Goal: Communication & Community: Answer question/provide support

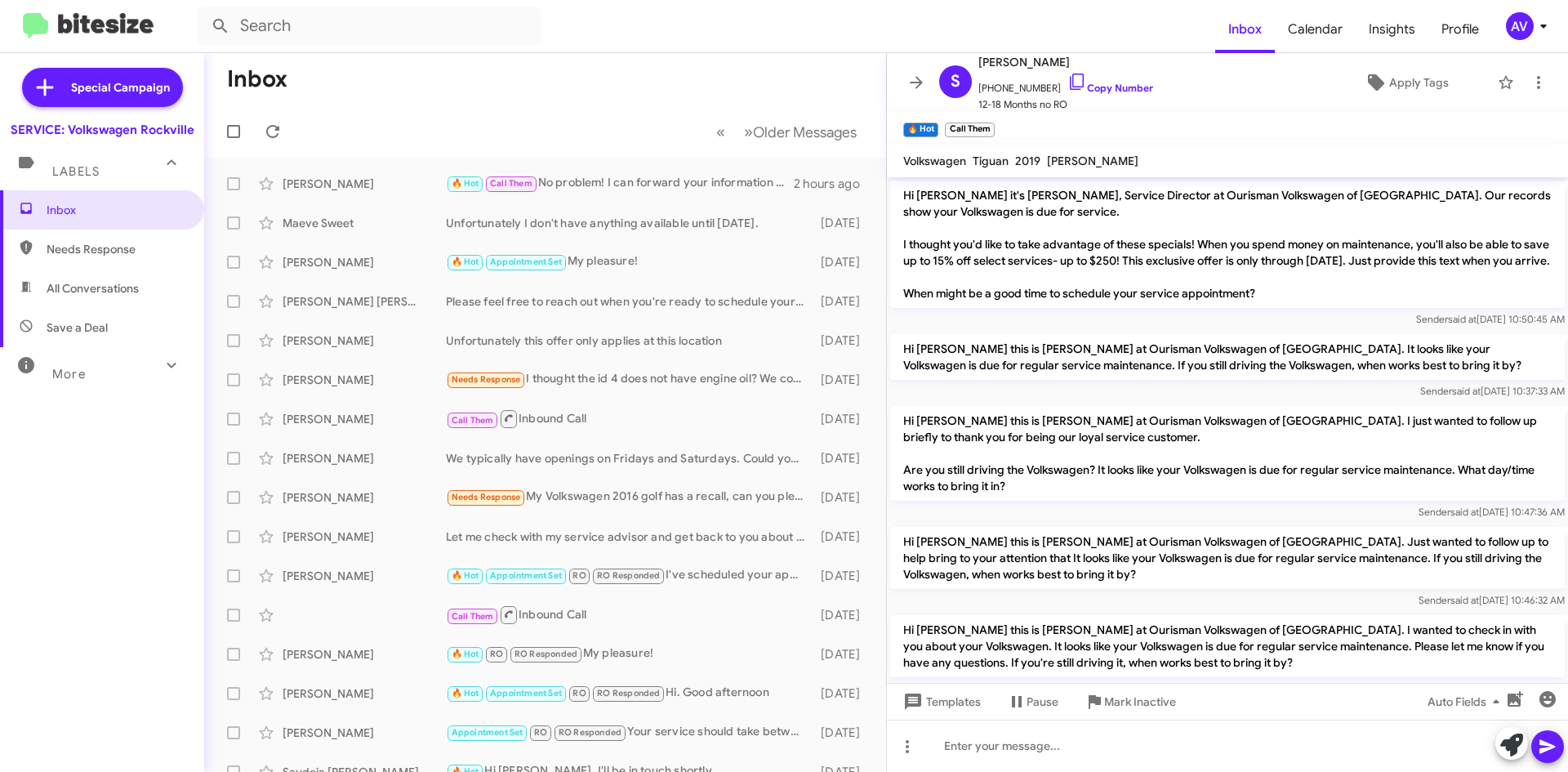
scroll to position [639, 0]
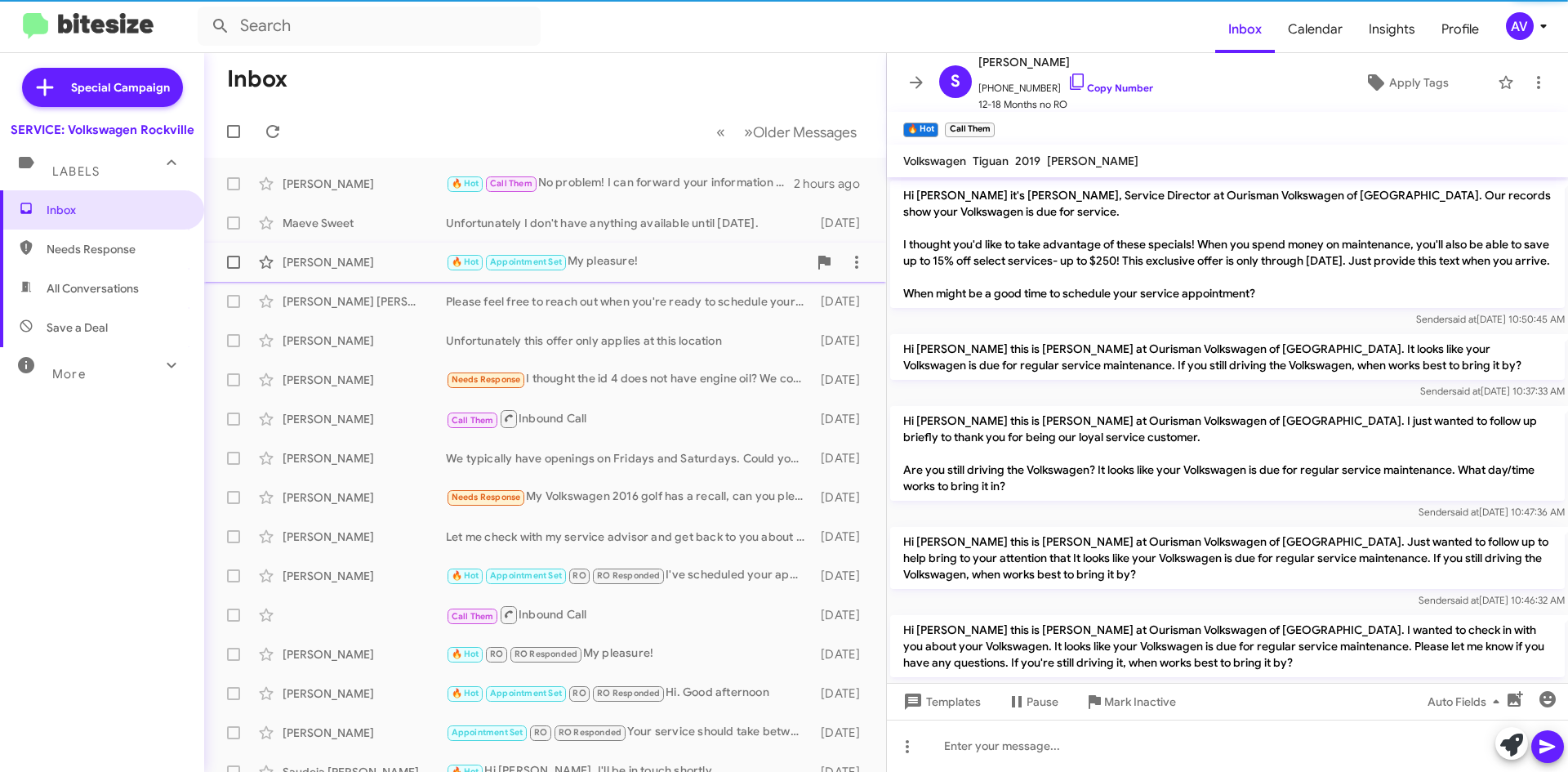
scroll to position [639, 0]
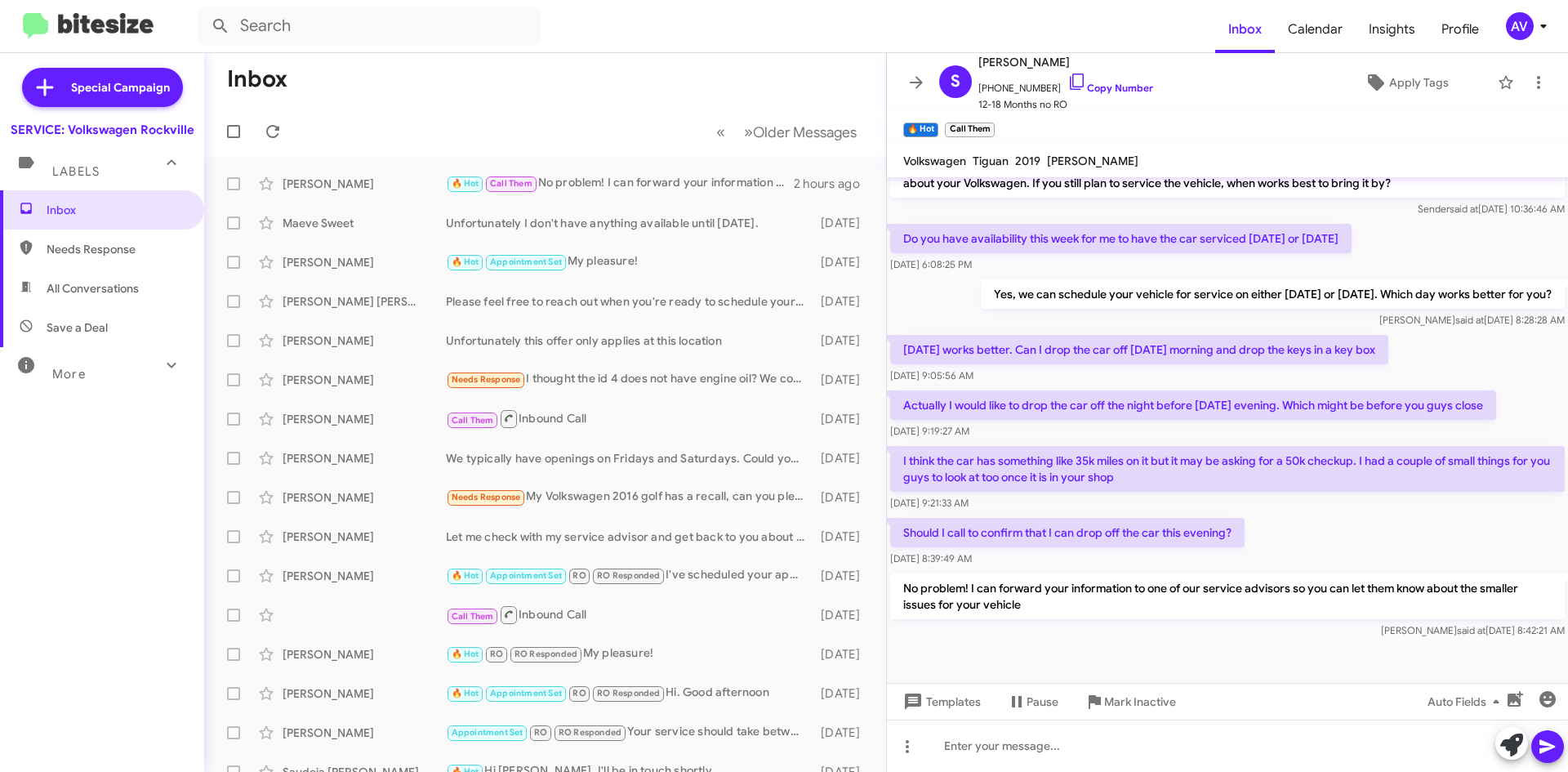
click at [1520, 13] on div "AV" at bounding box center [1520, 26] width 28 height 28
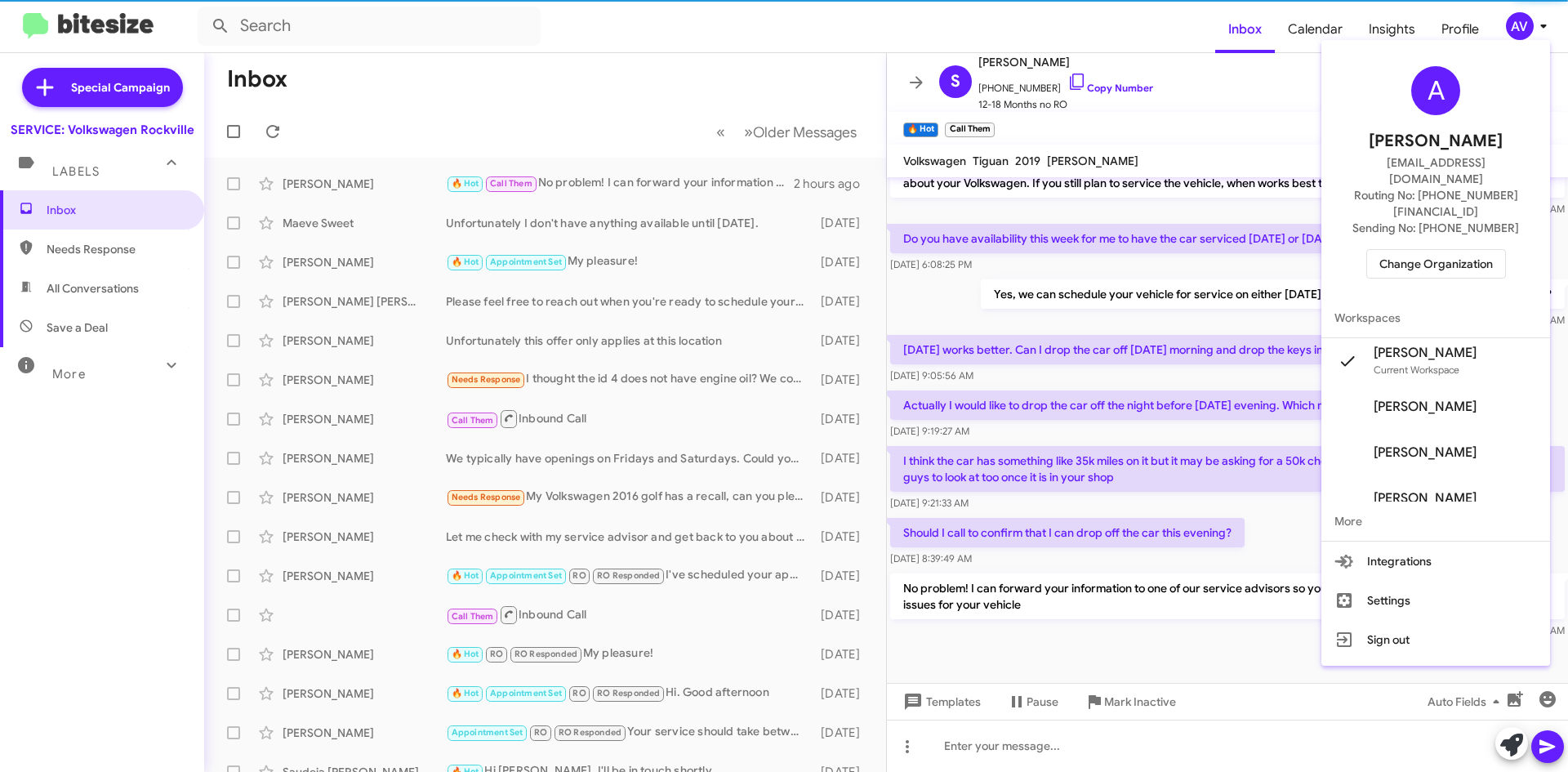
click at [1423, 250] on span "Change Organization" at bounding box center [1436, 264] width 114 height 28
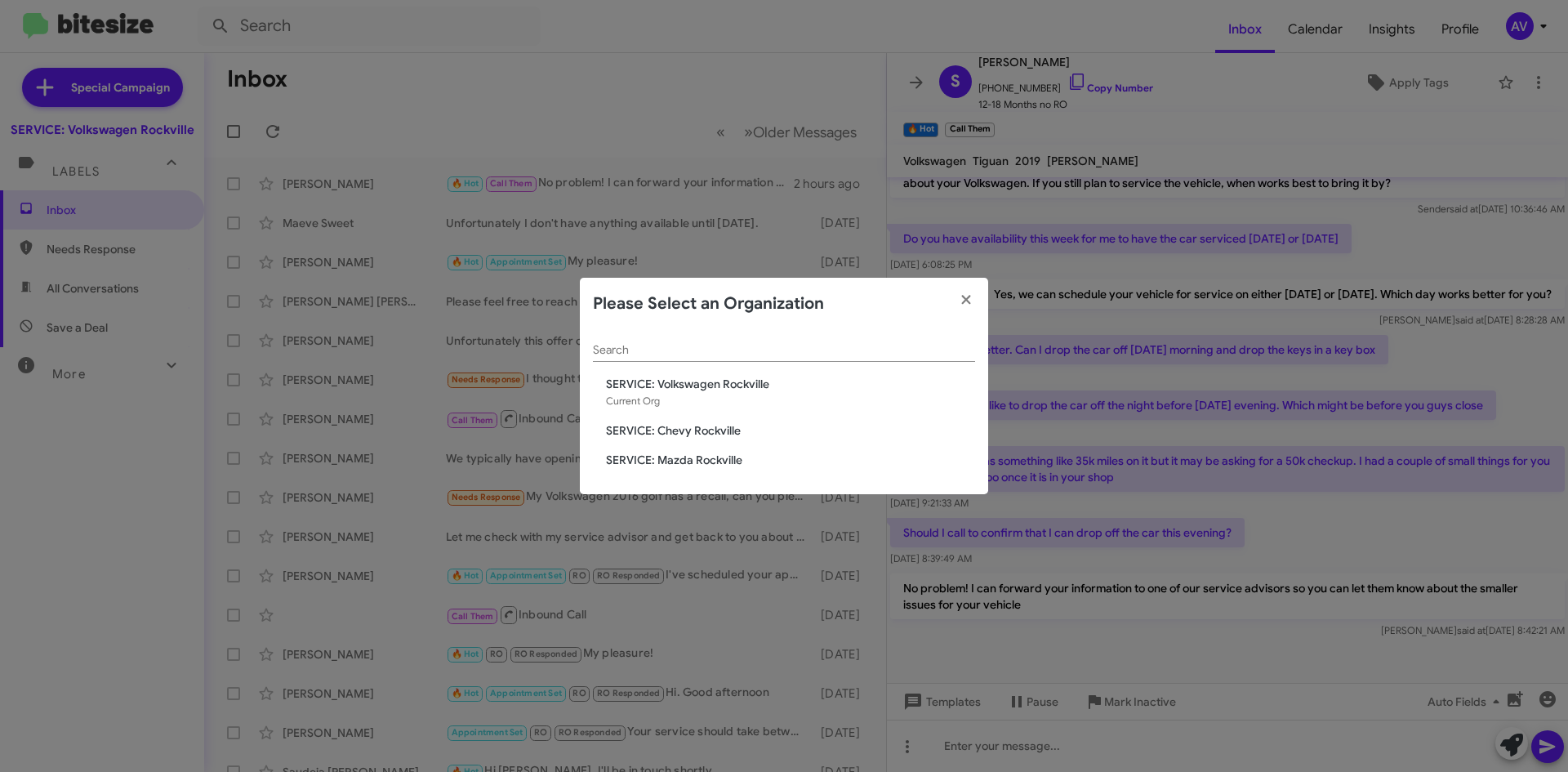
click at [704, 463] on span "SERVICE: Mazda Rockville" at bounding box center [790, 460] width 369 height 17
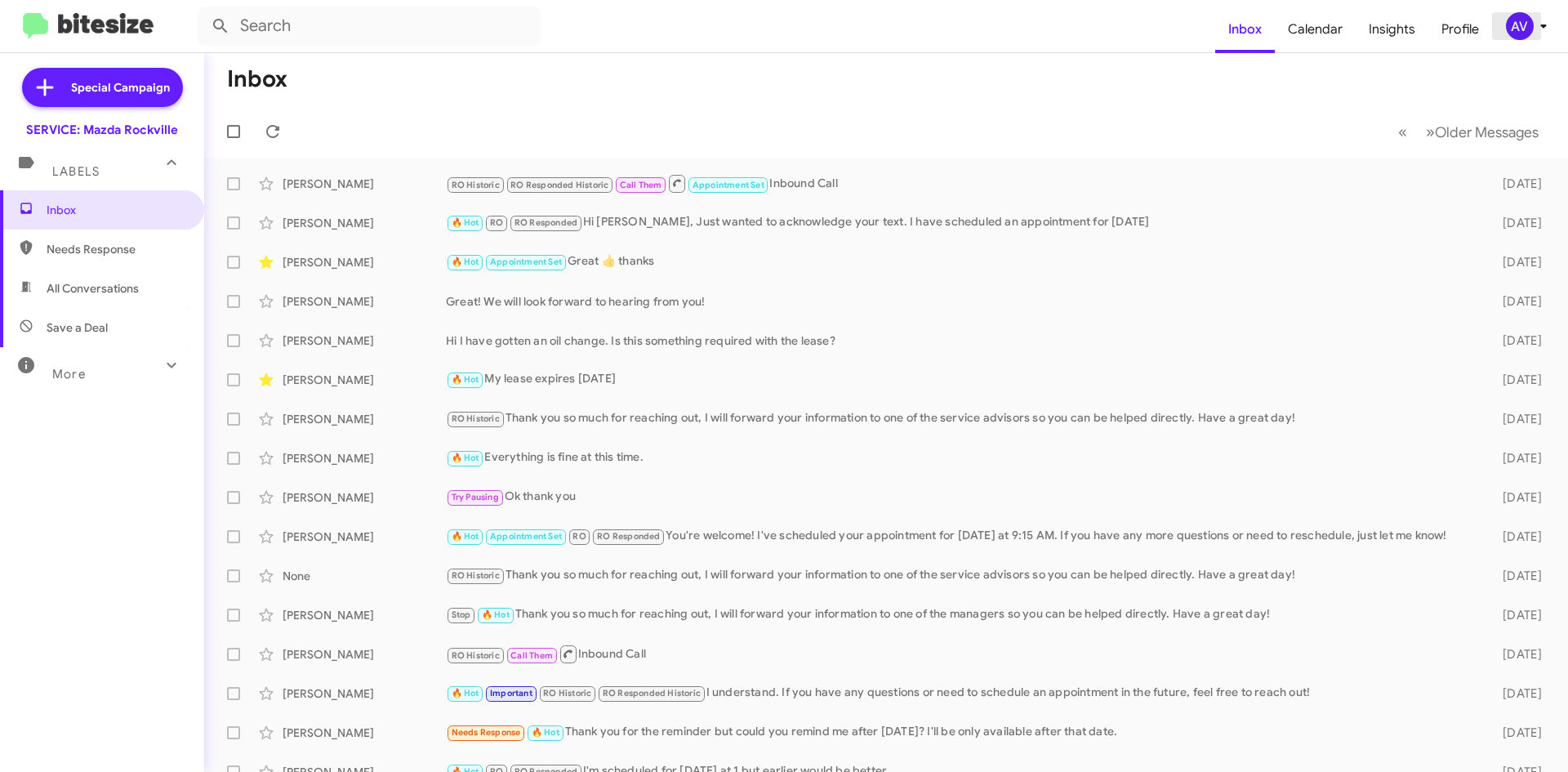
click at [1519, 21] on div "AV" at bounding box center [1520, 26] width 28 height 28
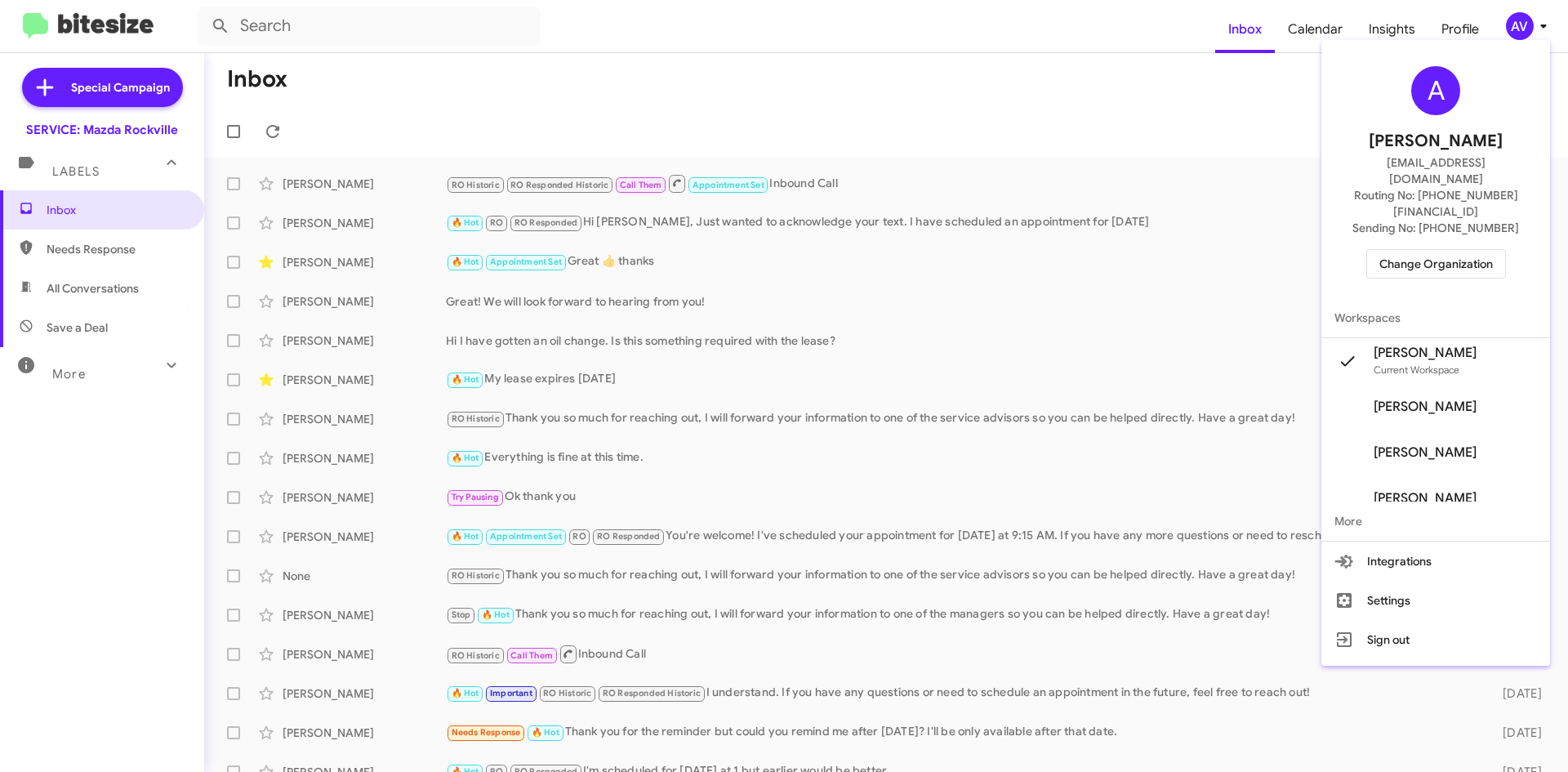
click at [1408, 250] on span "Change Organization" at bounding box center [1436, 264] width 114 height 28
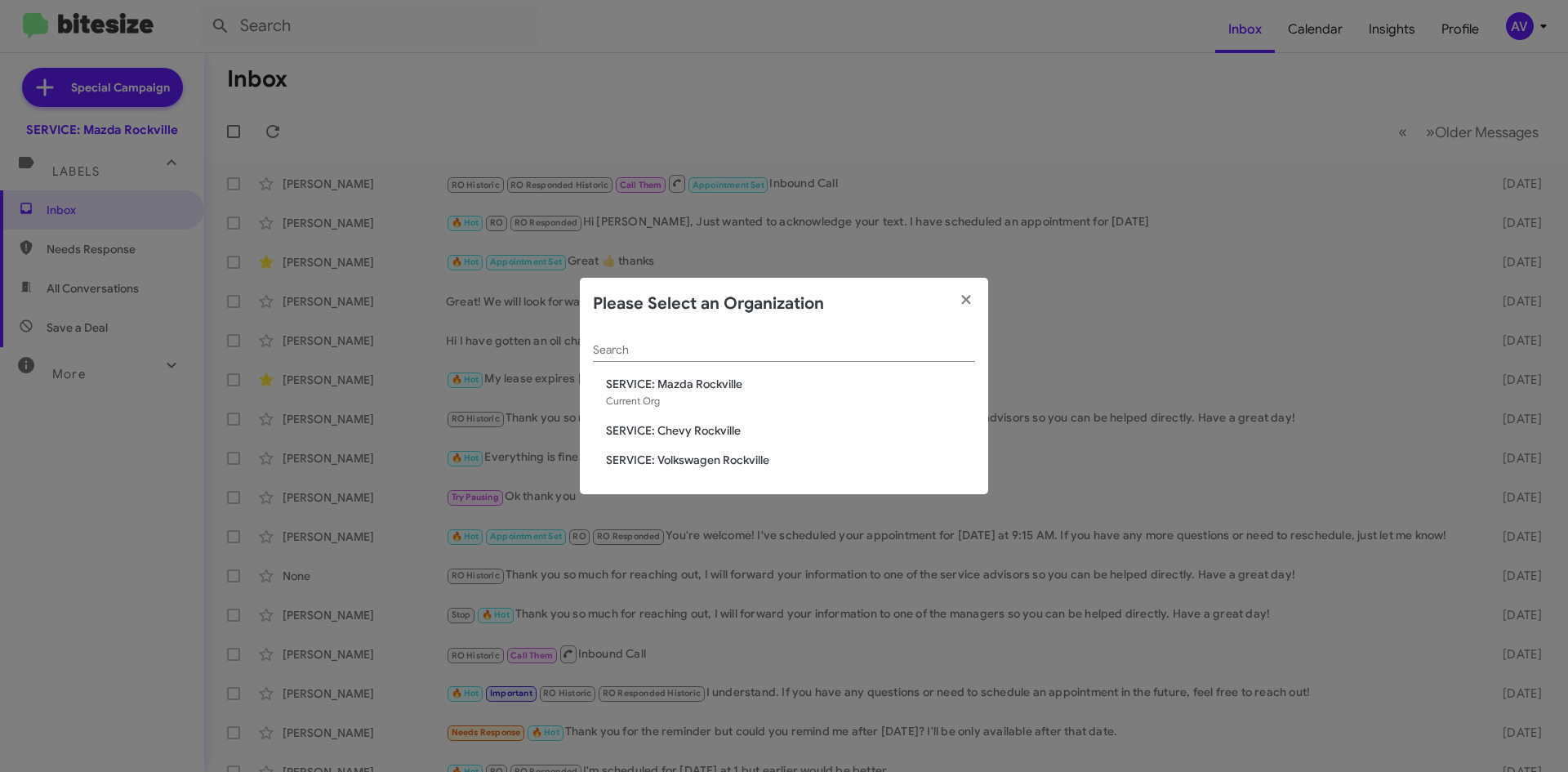
click at [663, 428] on span "SERVICE: Chevy Rockville" at bounding box center [790, 430] width 369 height 17
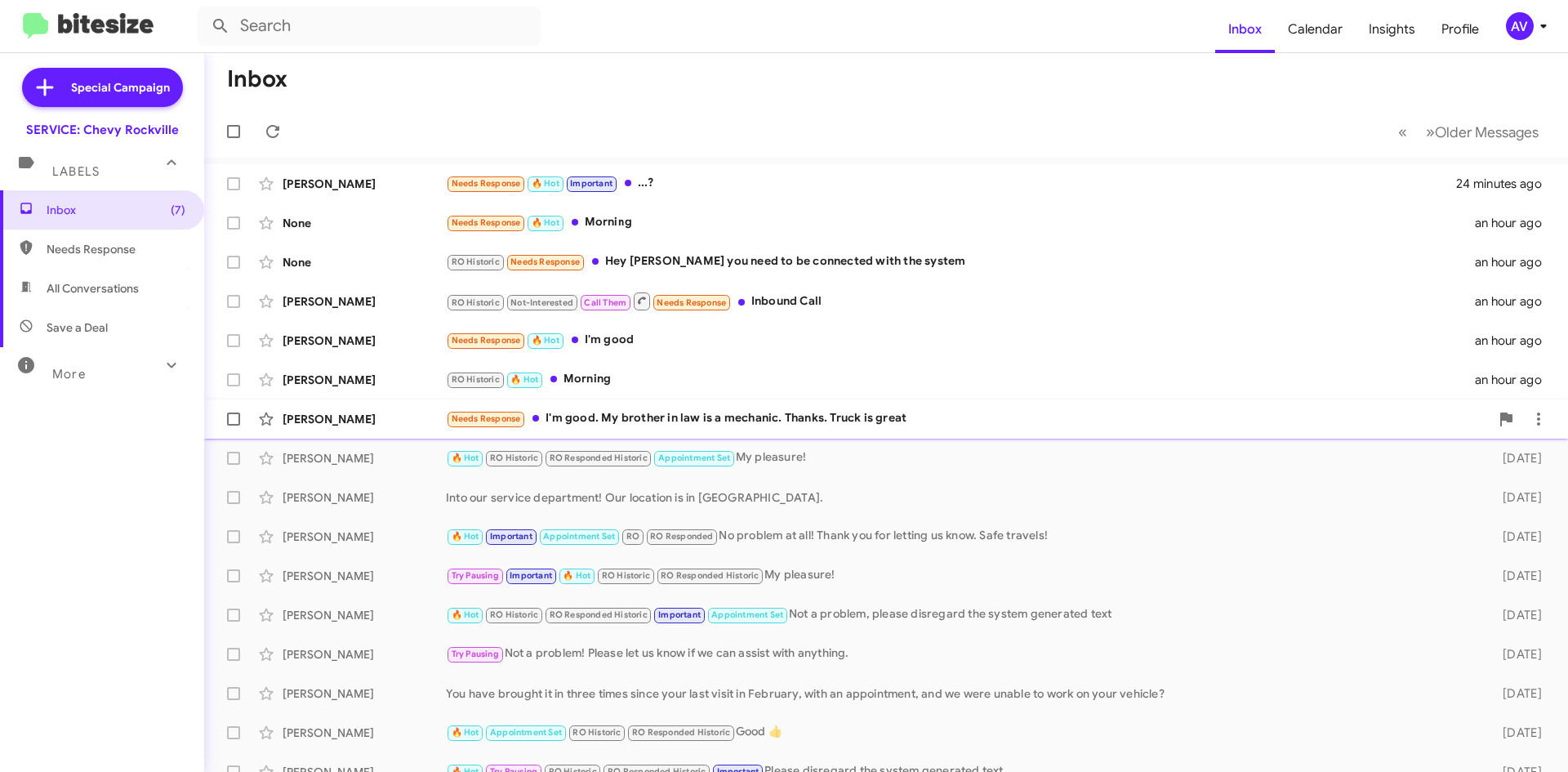
click at [646, 424] on div "Needs Response I'm good. My brother in law is a mechanic. Thanks. Truck is great" at bounding box center [968, 418] width 1044 height 18
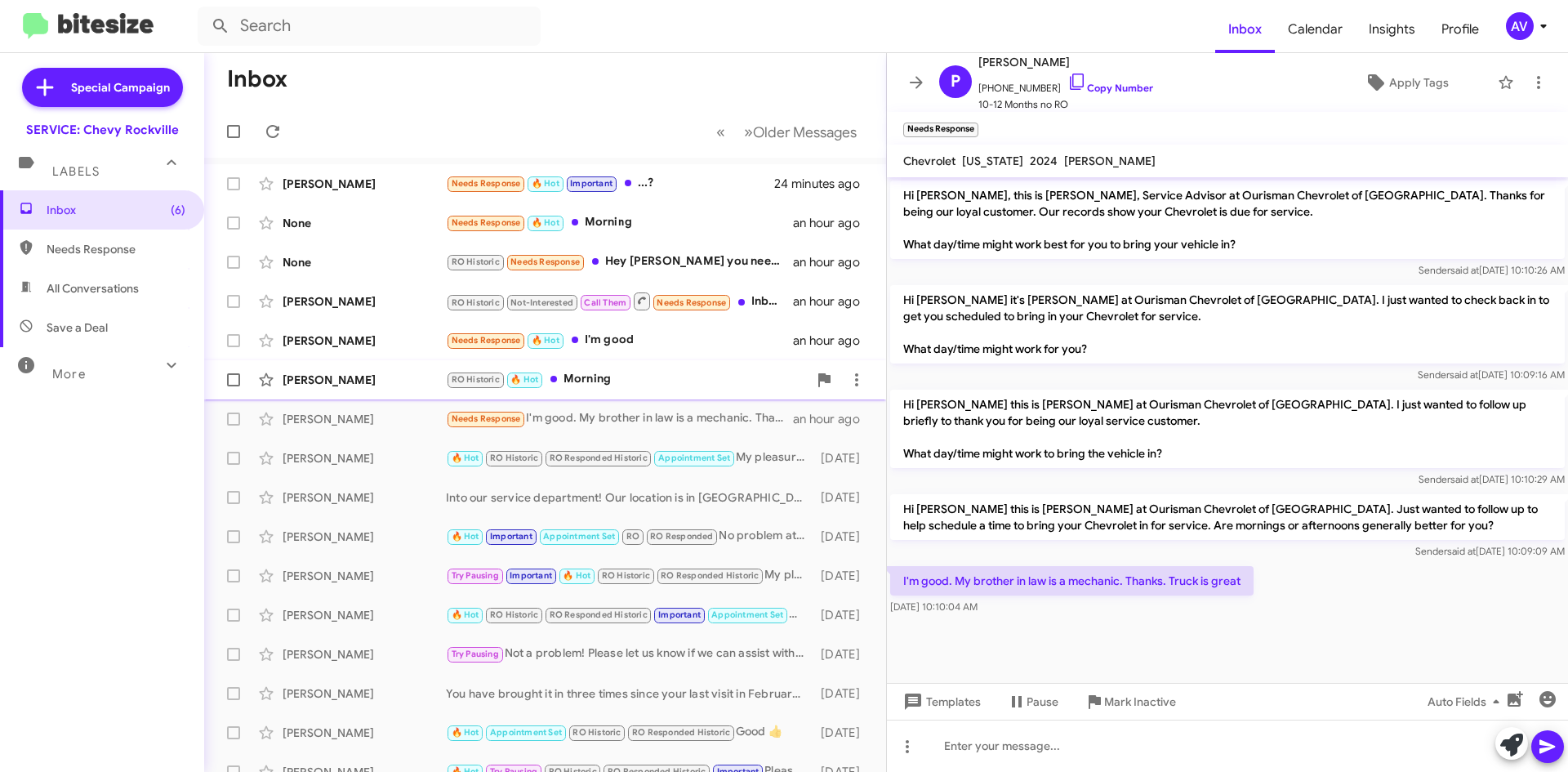
click at [601, 379] on div "RO Historic 🔥 Hot Morning" at bounding box center [627, 379] width 362 height 18
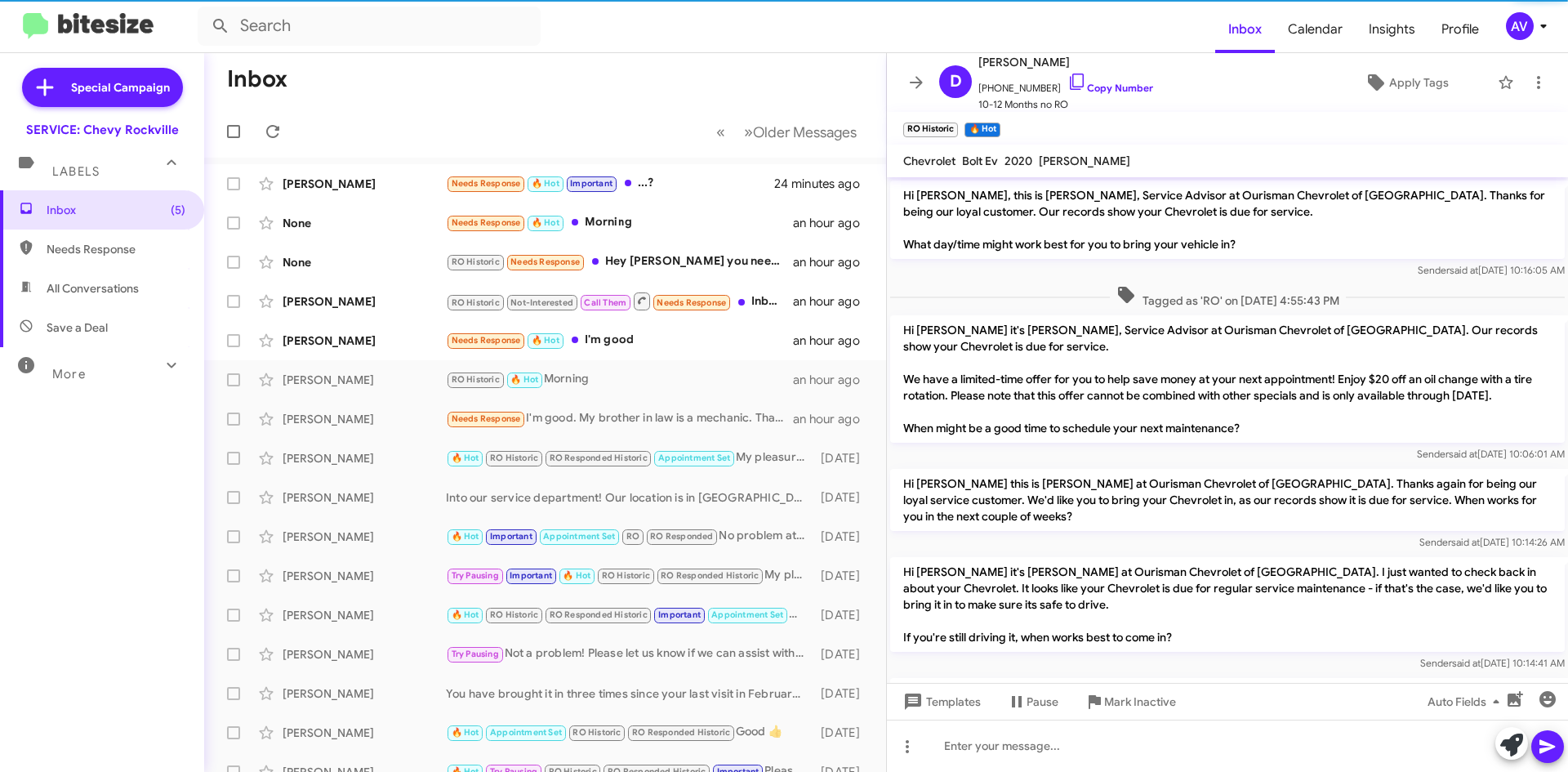
scroll to position [441, 0]
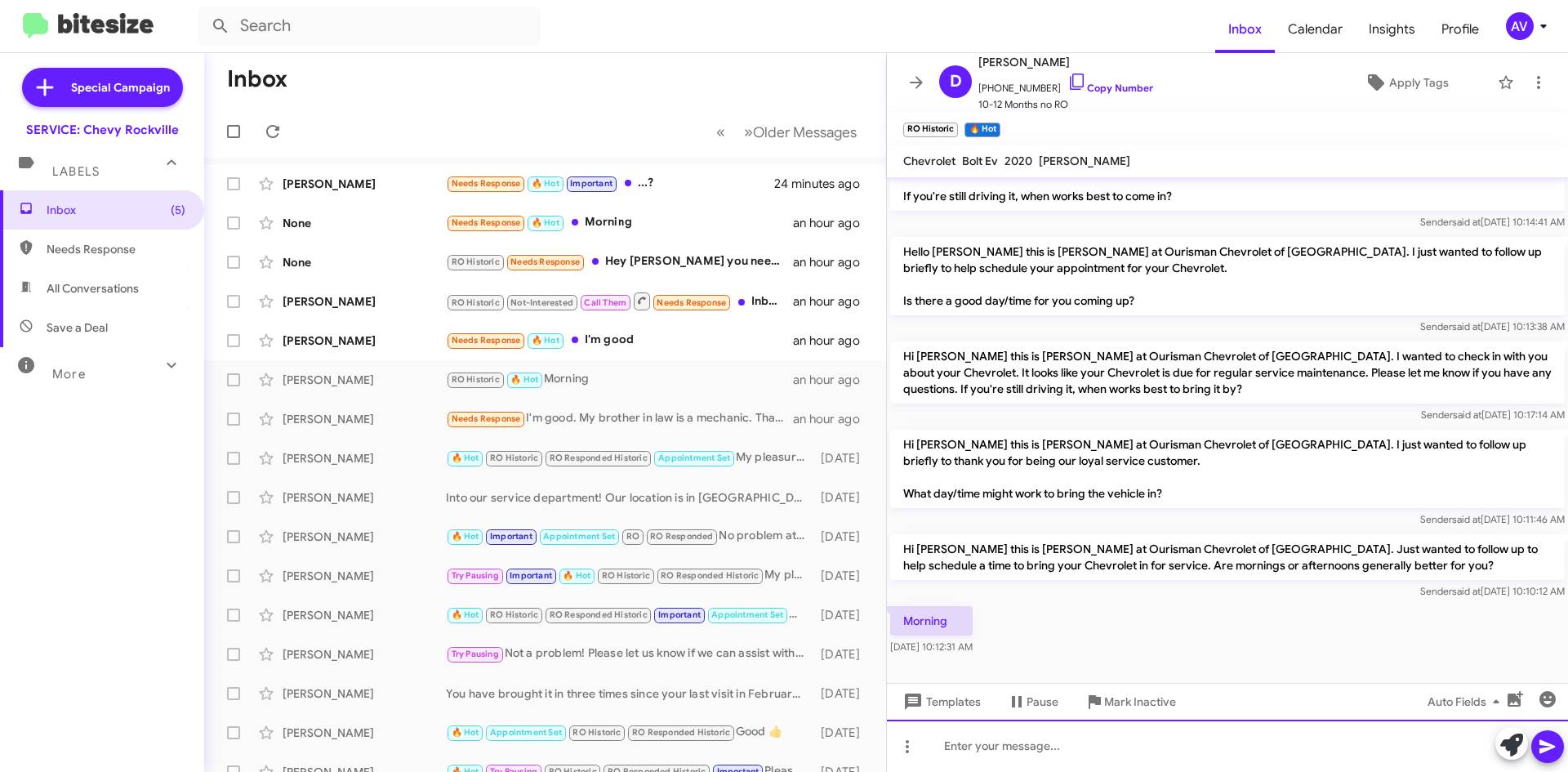
click at [1495, 742] on div at bounding box center [1228, 745] width 681 height 52
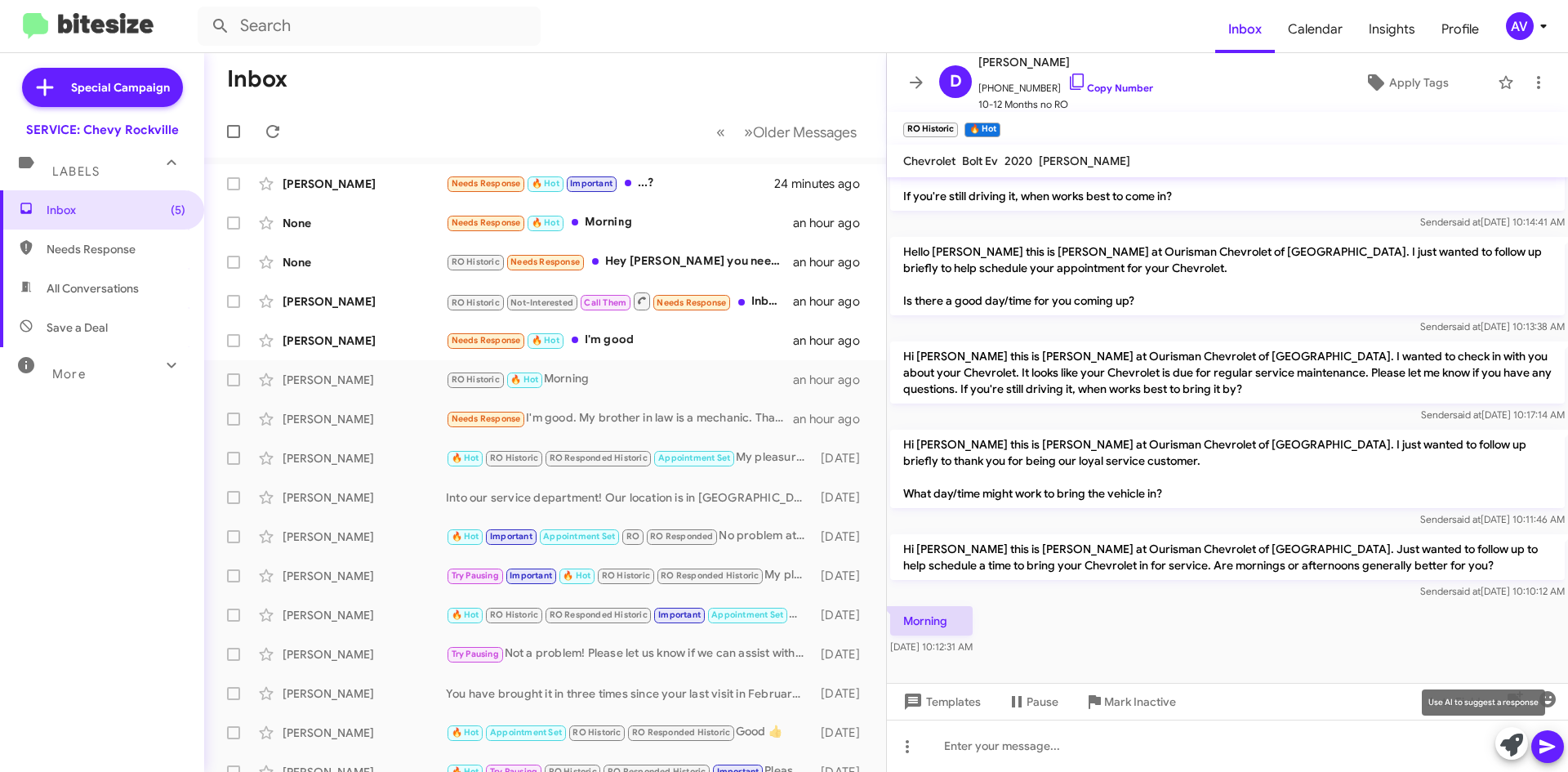
click at [1505, 743] on icon at bounding box center [1512, 745] width 23 height 23
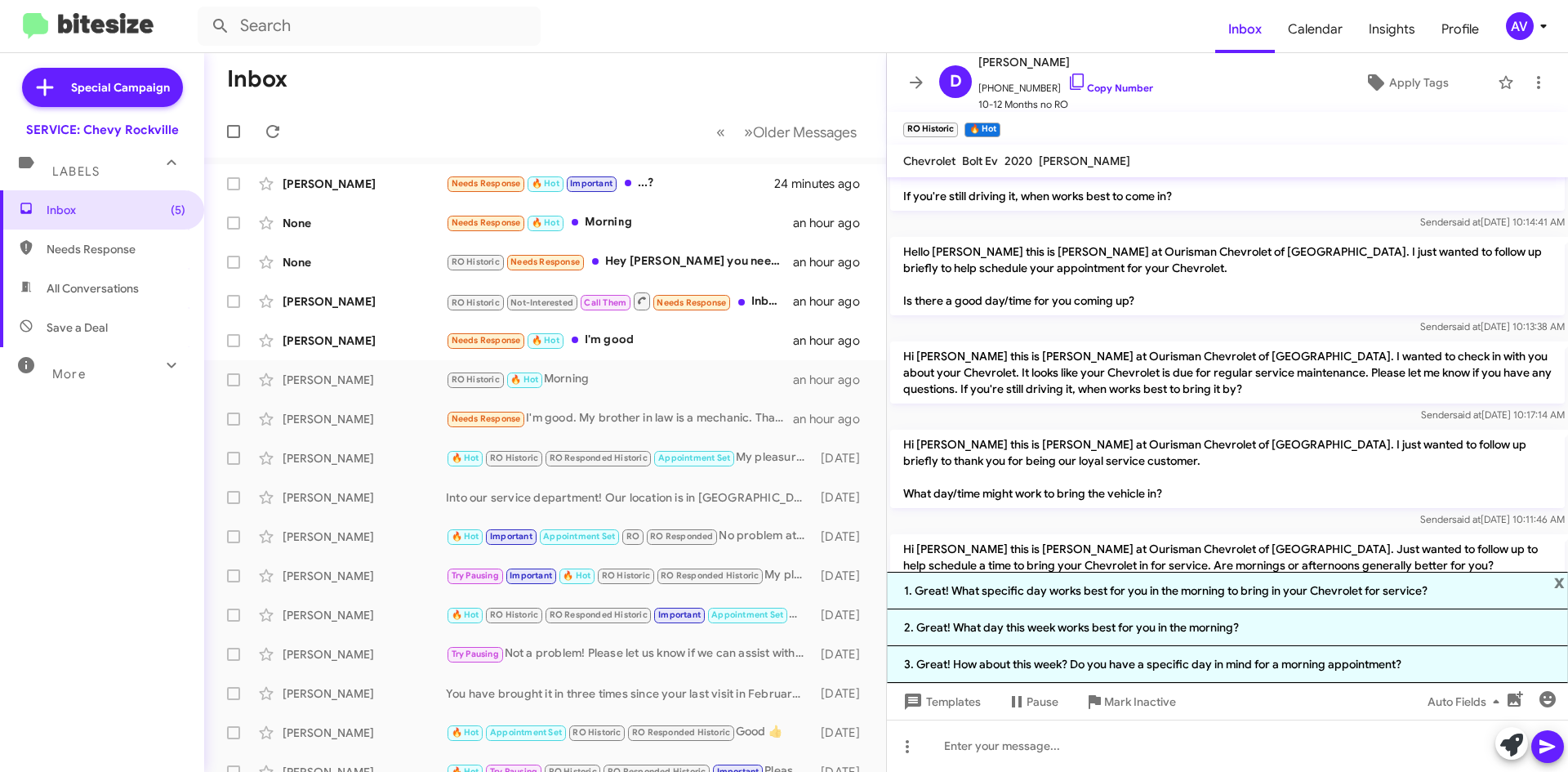
click at [1066, 673] on li "3. Great! How about this week? Do you have a specific day in mind for a morning…" at bounding box center [1228, 665] width 681 height 37
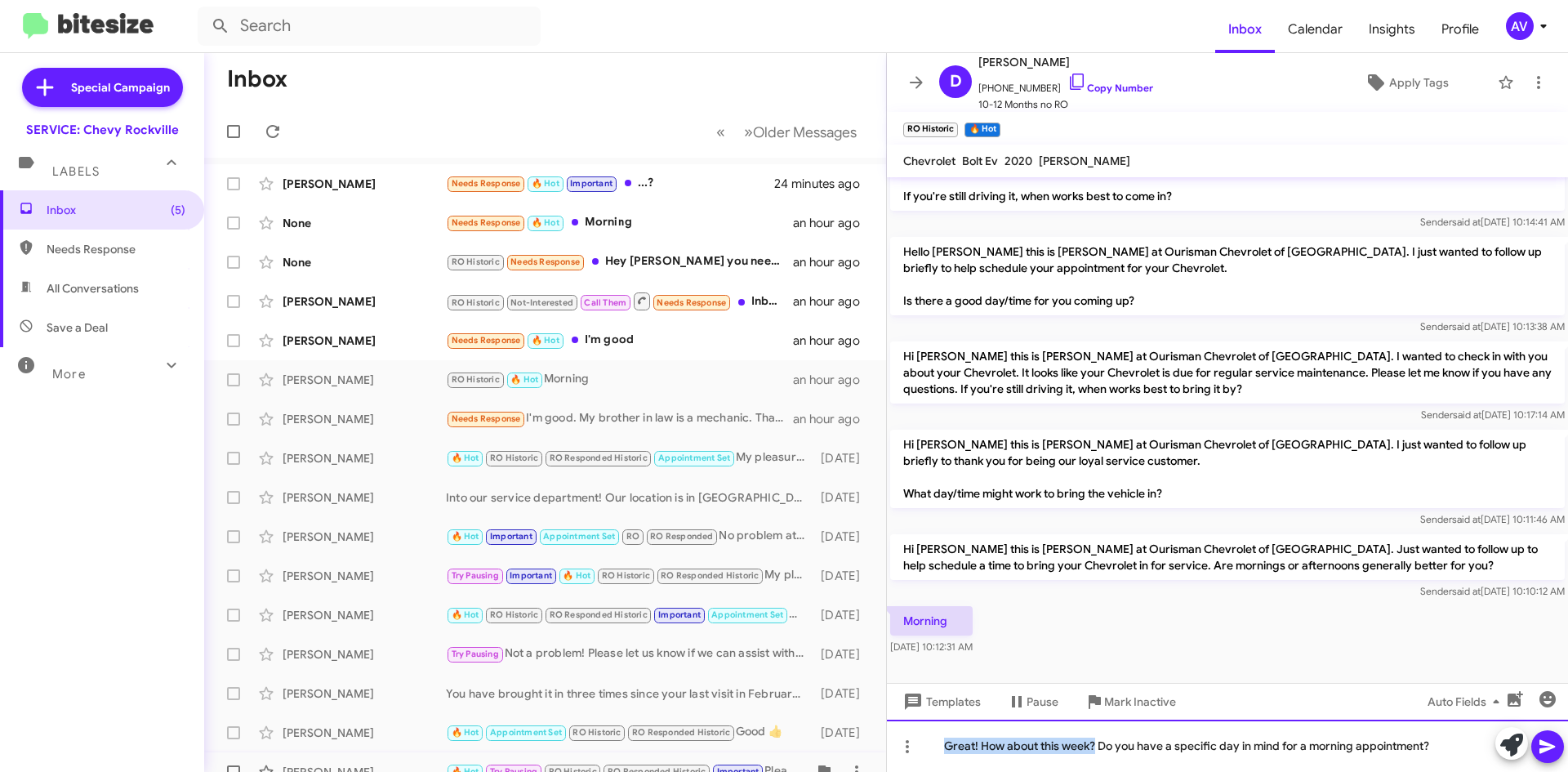
drag, startPoint x: 1097, startPoint y: 743, endPoint x: 858, endPoint y: 761, distance: 239.7
click at [858, 761] on div "Inbox « Previous » Next Older Messages Douglas Amaya Needs Response 🔥 Hot Impor…" at bounding box center [886, 412] width 1364 height 718
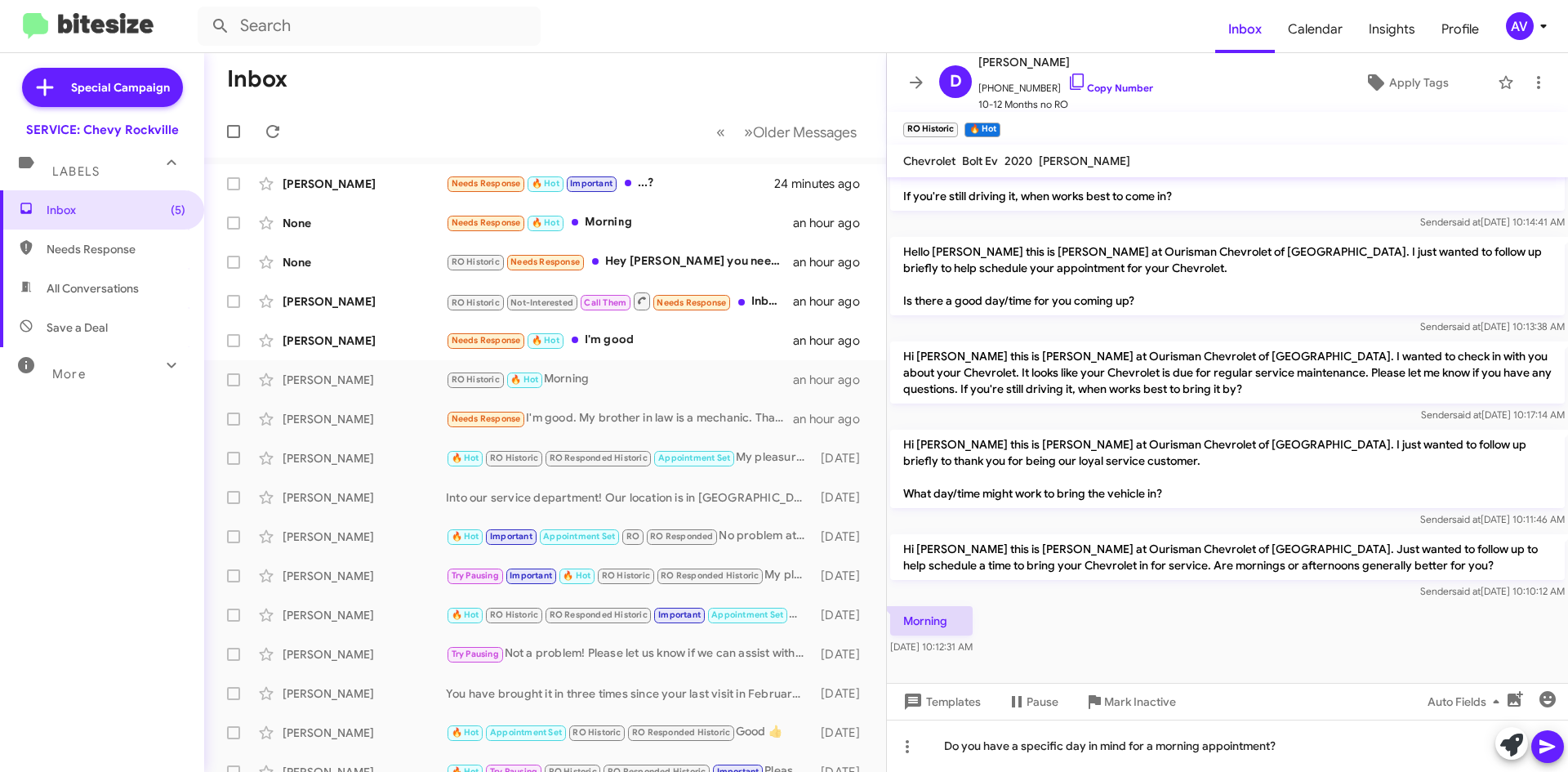
click at [1537, 745] on button at bounding box center [1548, 746] width 33 height 33
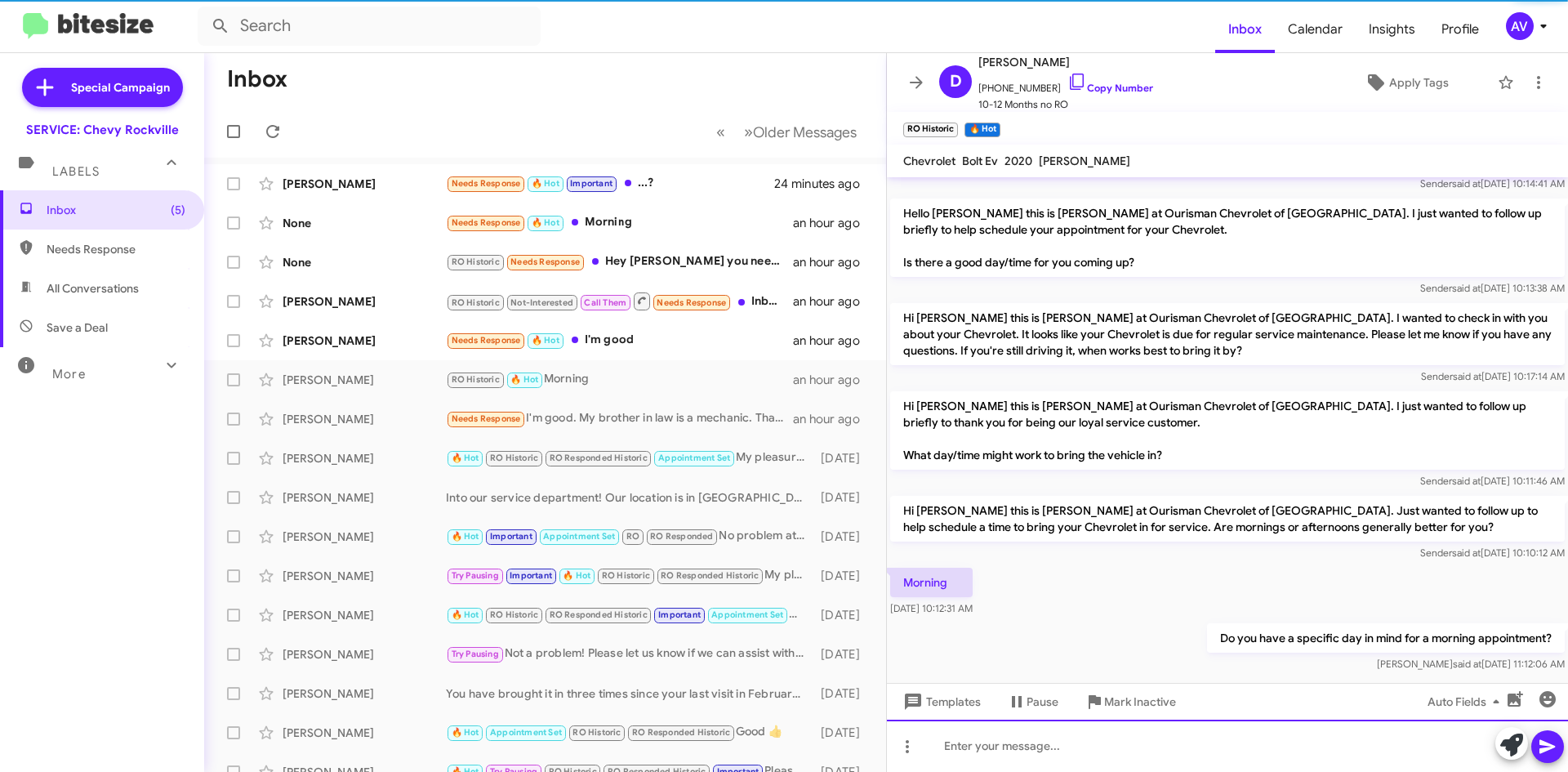
scroll to position [501, 0]
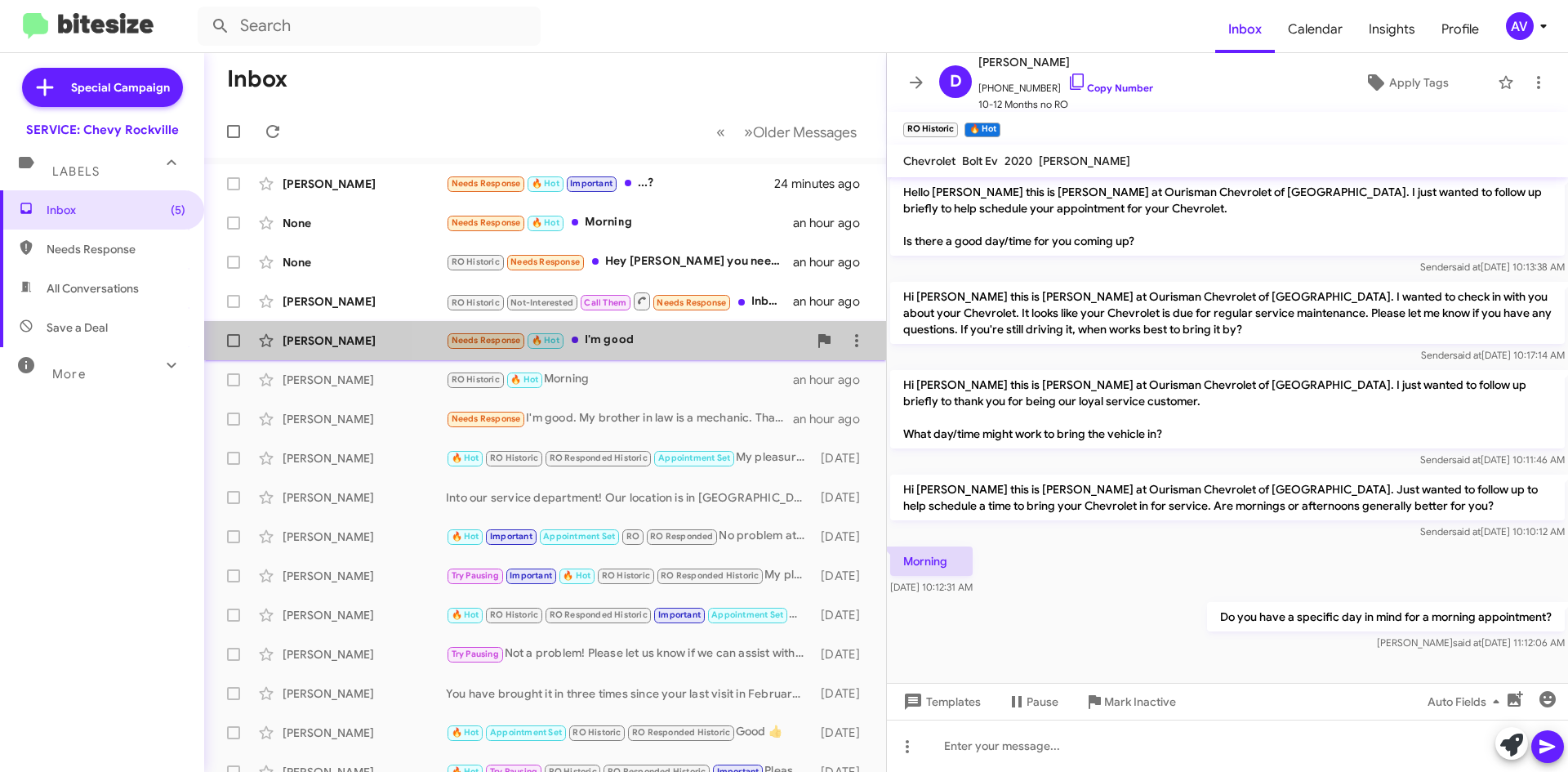
click at [659, 347] on div "Needs Response 🔥 Hot I'm good" at bounding box center [627, 340] width 362 height 18
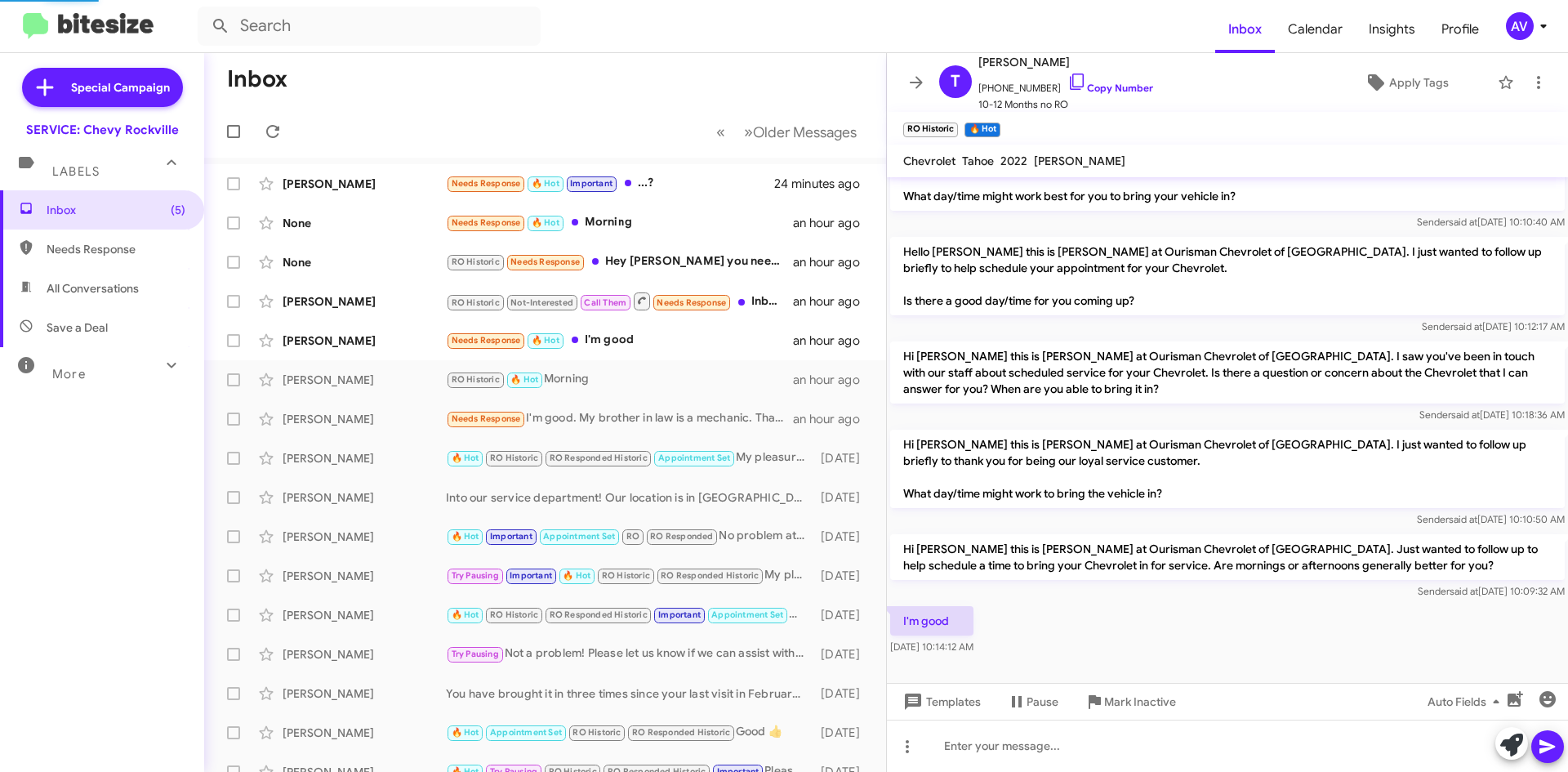
scroll to position [48, 0]
click at [849, 333] on icon at bounding box center [857, 341] width 19 height 19
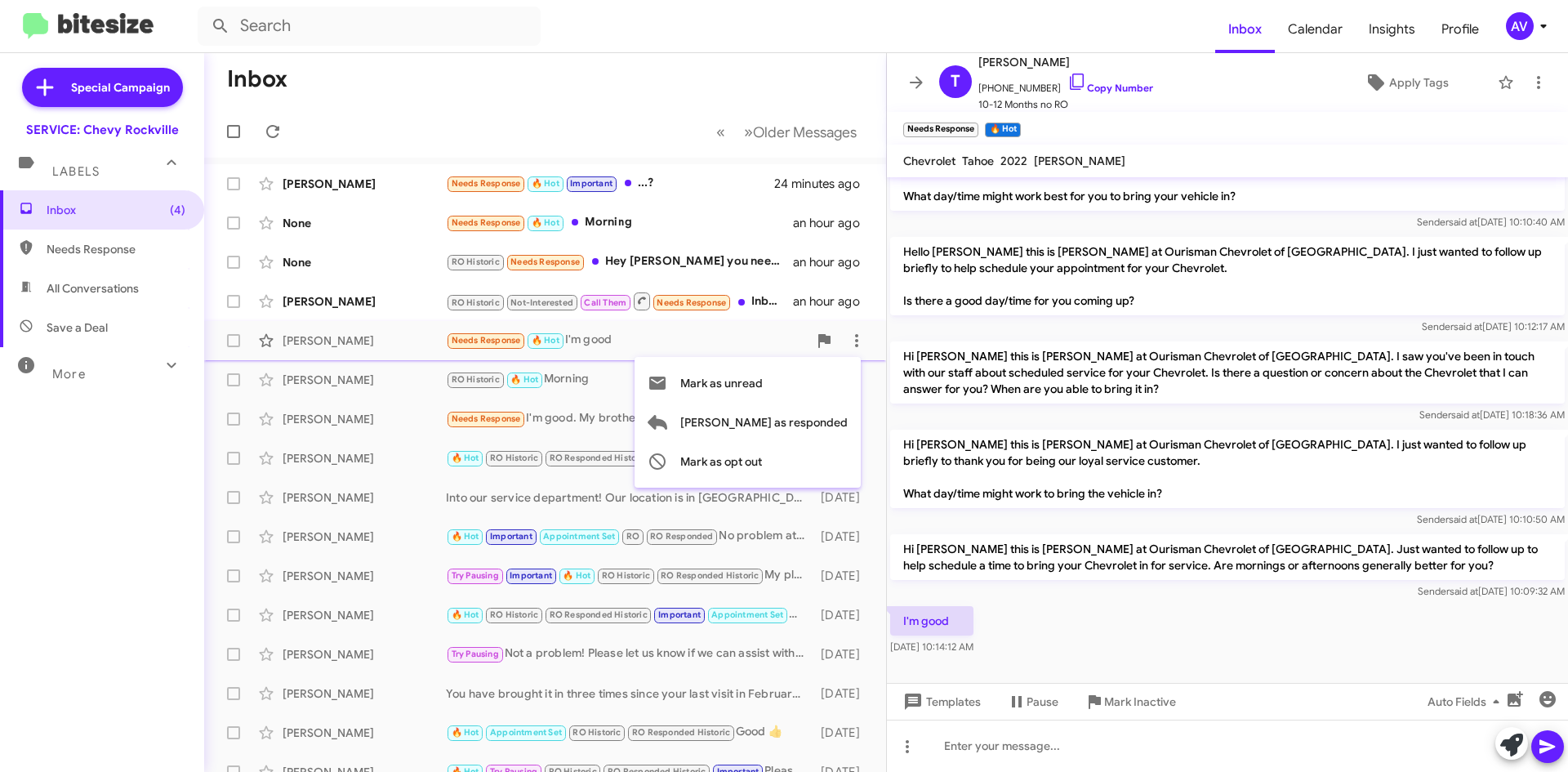
click at [1528, 85] on div at bounding box center [784, 386] width 1568 height 772
click at [1369, 83] on icon at bounding box center [1376, 82] width 17 height 17
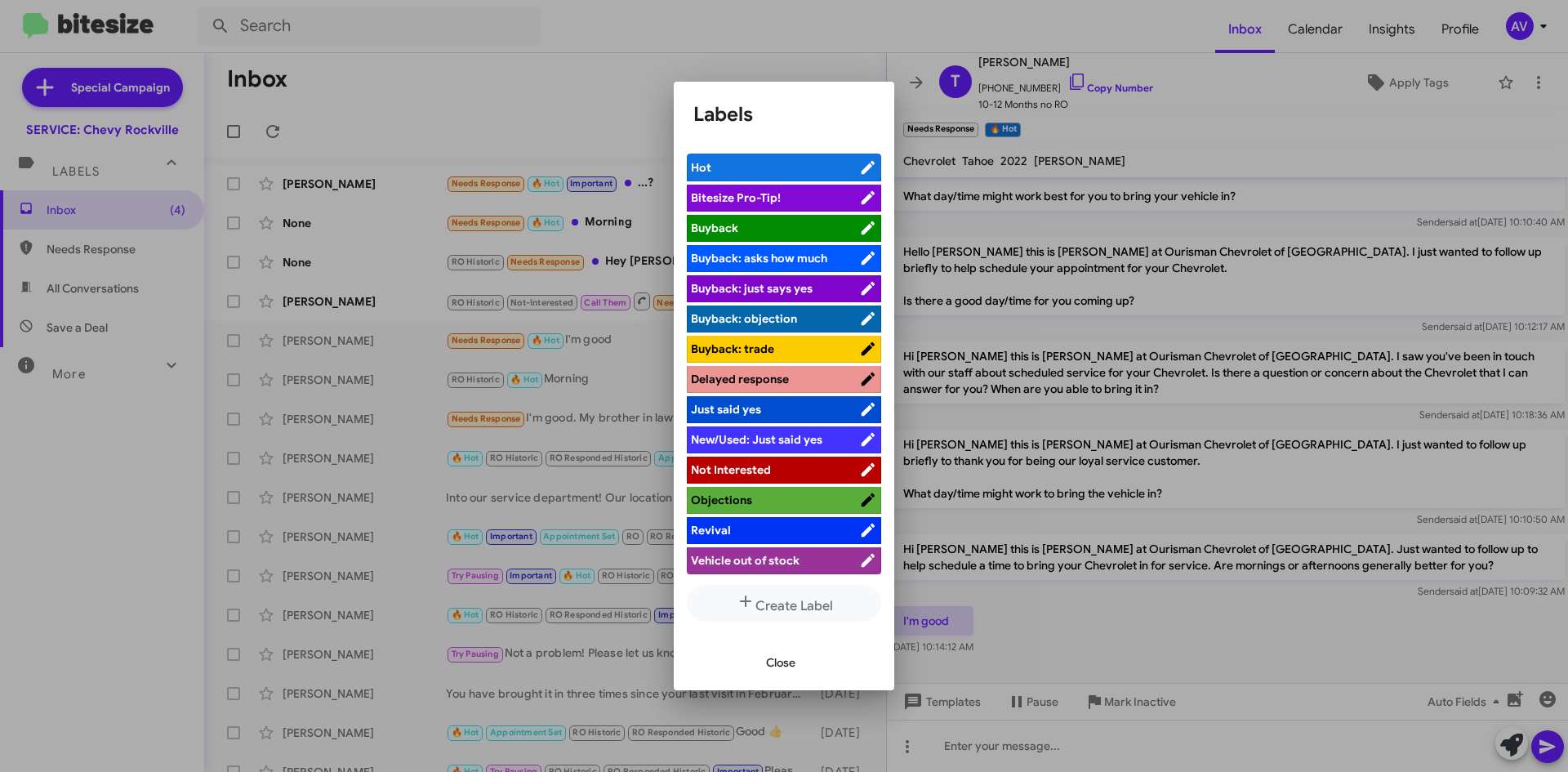
click at [782, 671] on span "Close" at bounding box center [780, 662] width 29 height 29
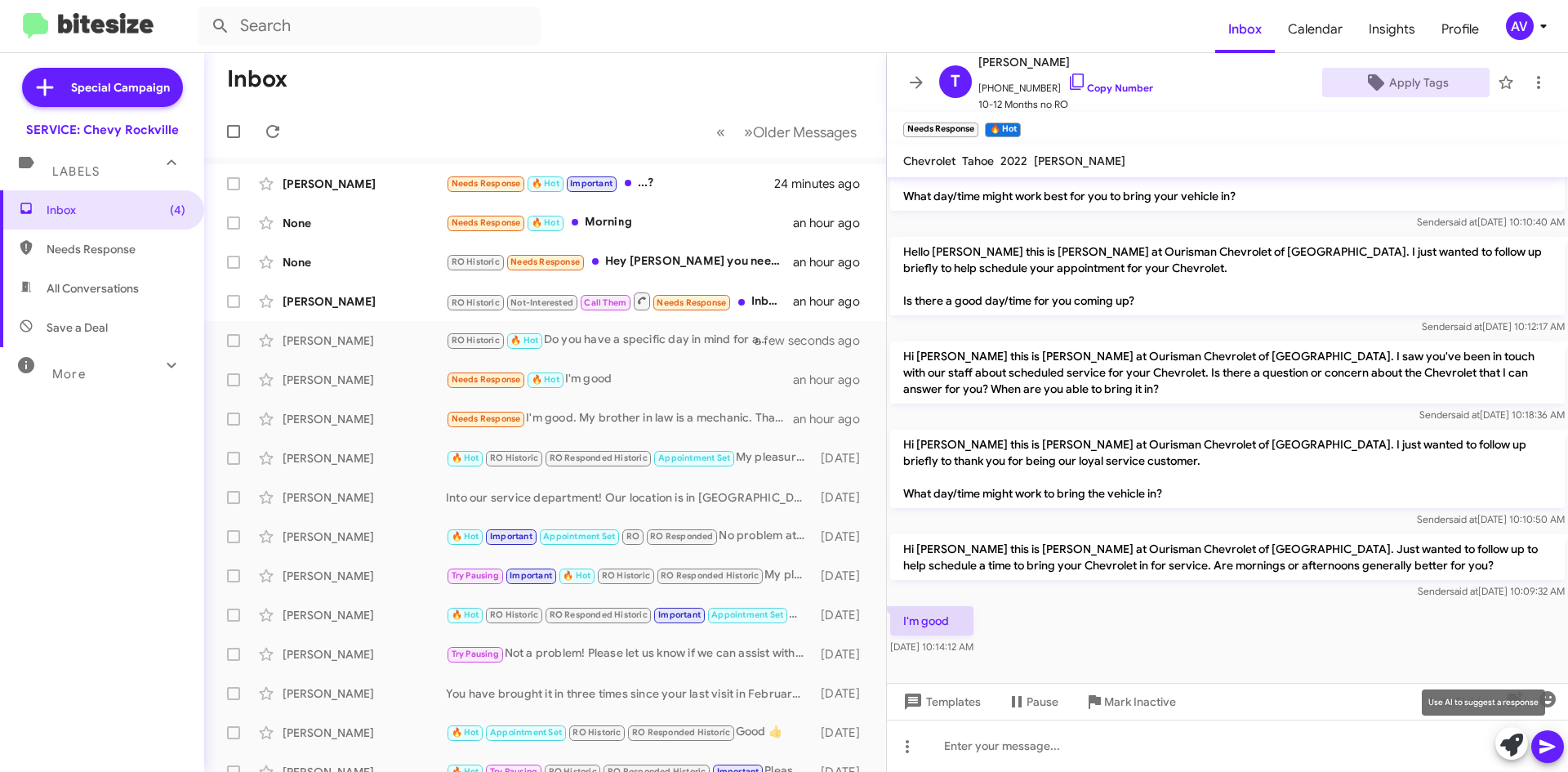
click at [1519, 749] on icon at bounding box center [1512, 745] width 23 height 23
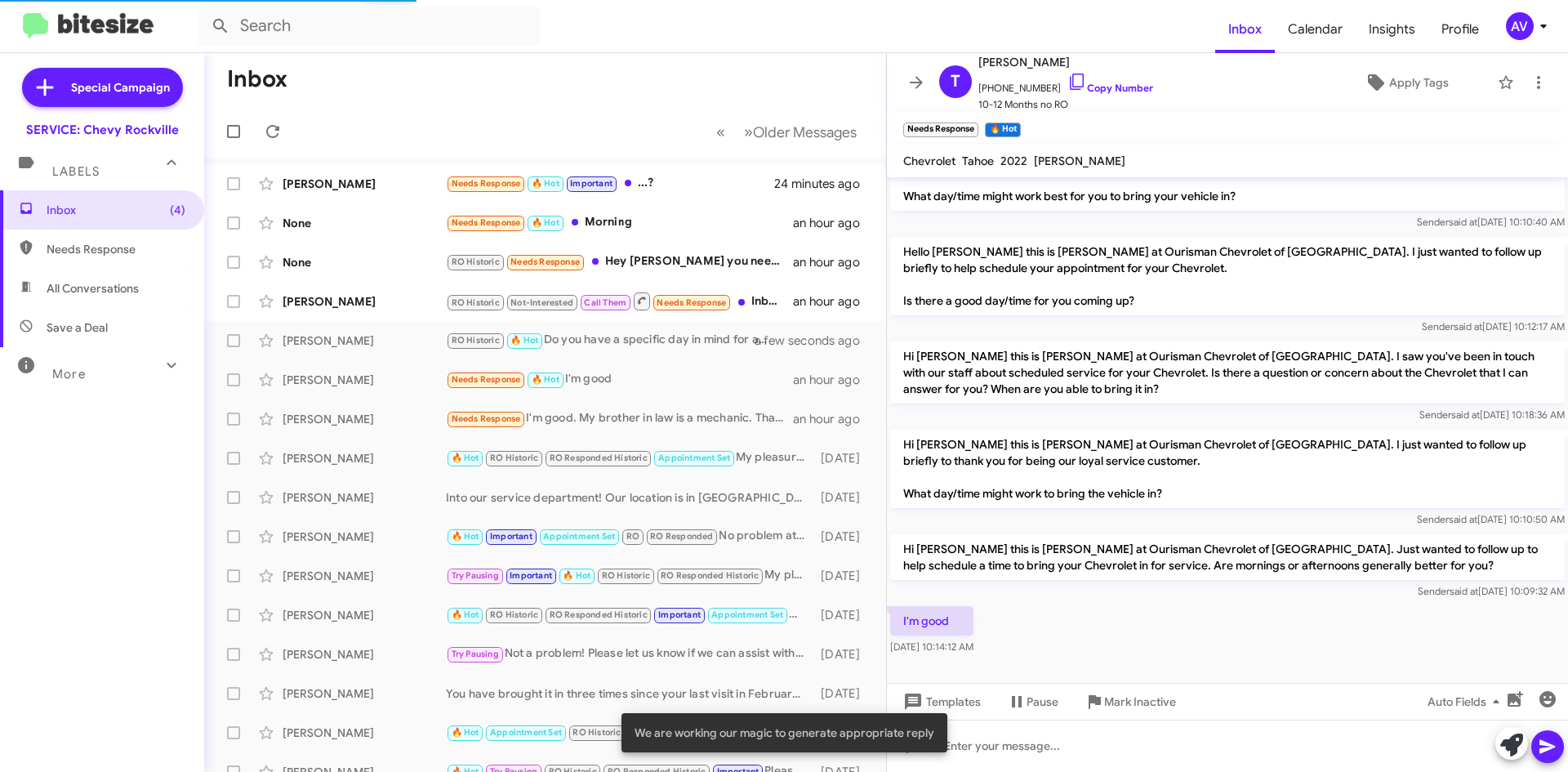
scroll to position [159, 0]
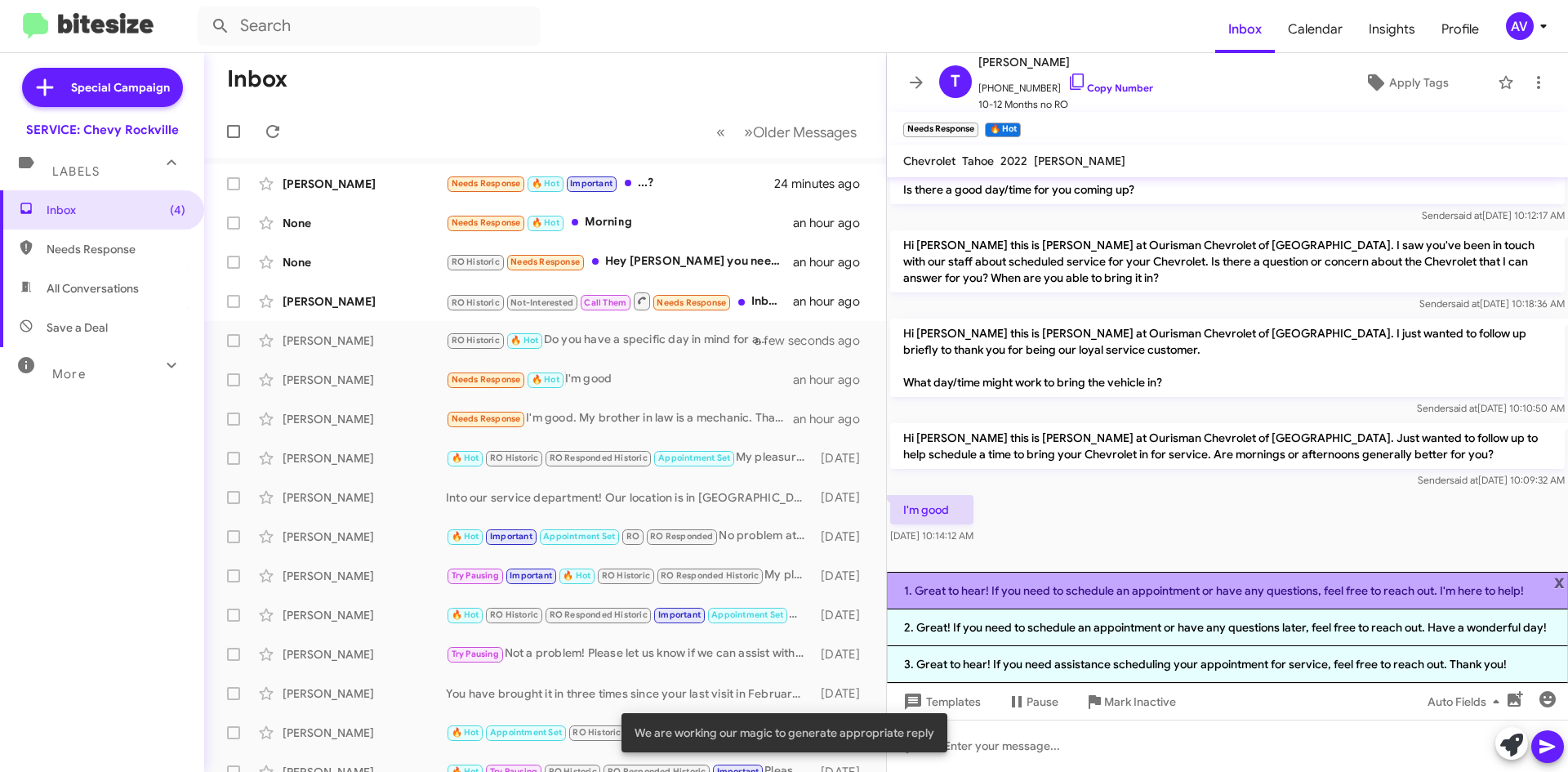
click at [1031, 599] on li "1. Great to hear! If you need to schedule an appointment or have any questions,…" at bounding box center [1228, 590] width 681 height 38
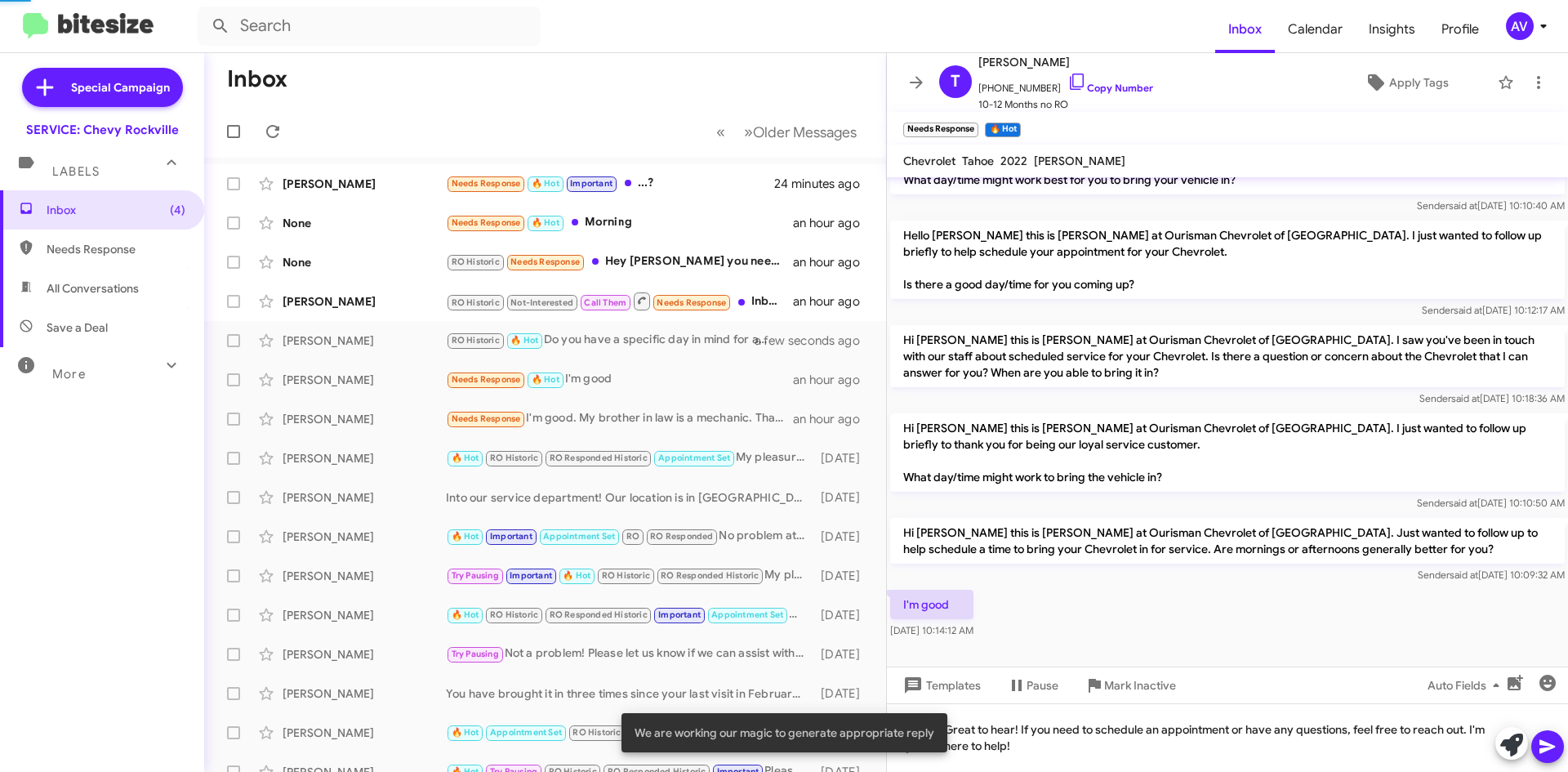
scroll to position [64, 0]
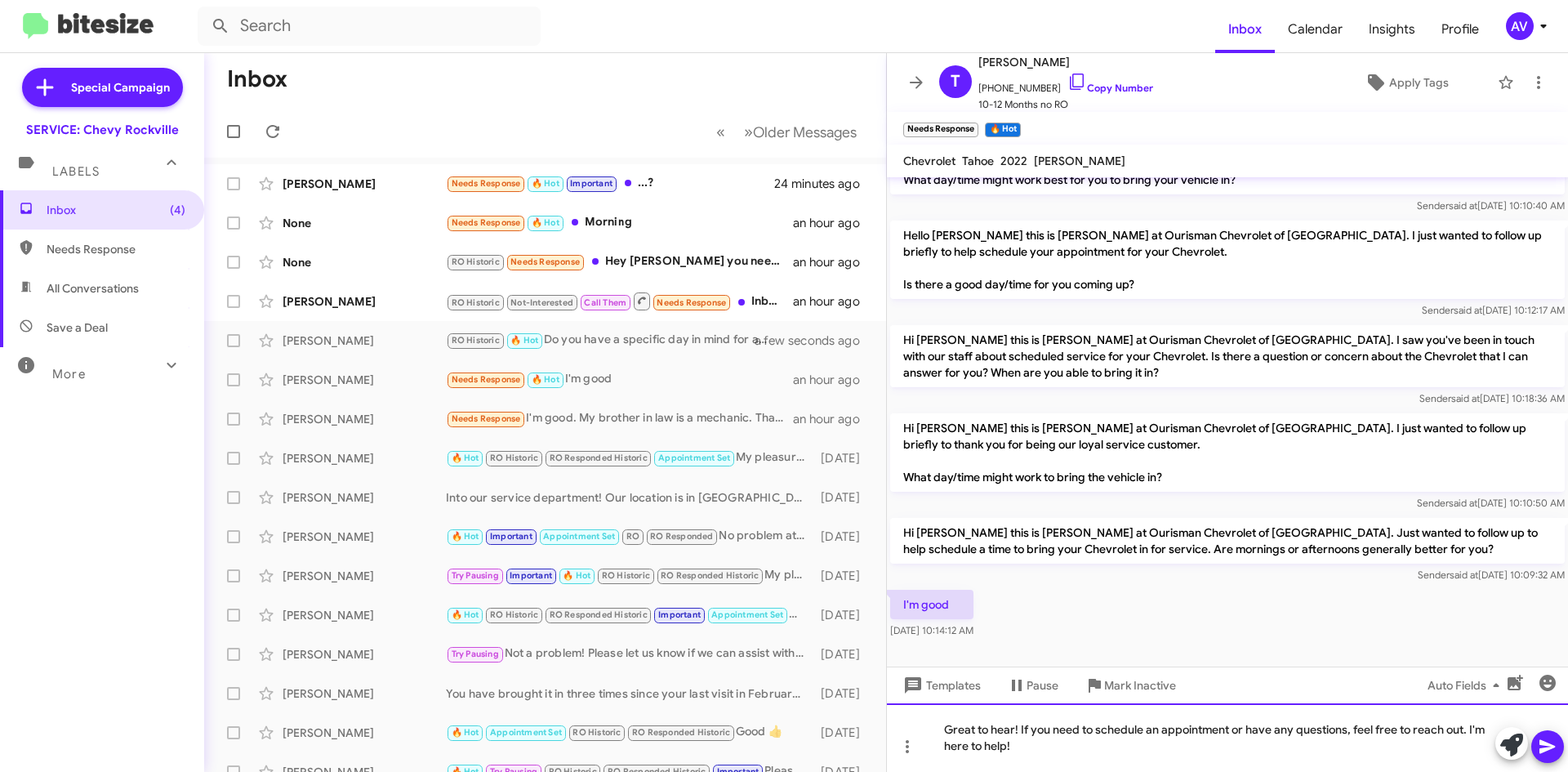
drag, startPoint x: 1020, startPoint y: 732, endPoint x: 874, endPoint y: 707, distance: 148.1
click at [874, 707] on div "Inbox « Previous » Next Older Messages Douglas Amaya Needs Response 🔥 Hot Impor…" at bounding box center [886, 412] width 1364 height 718
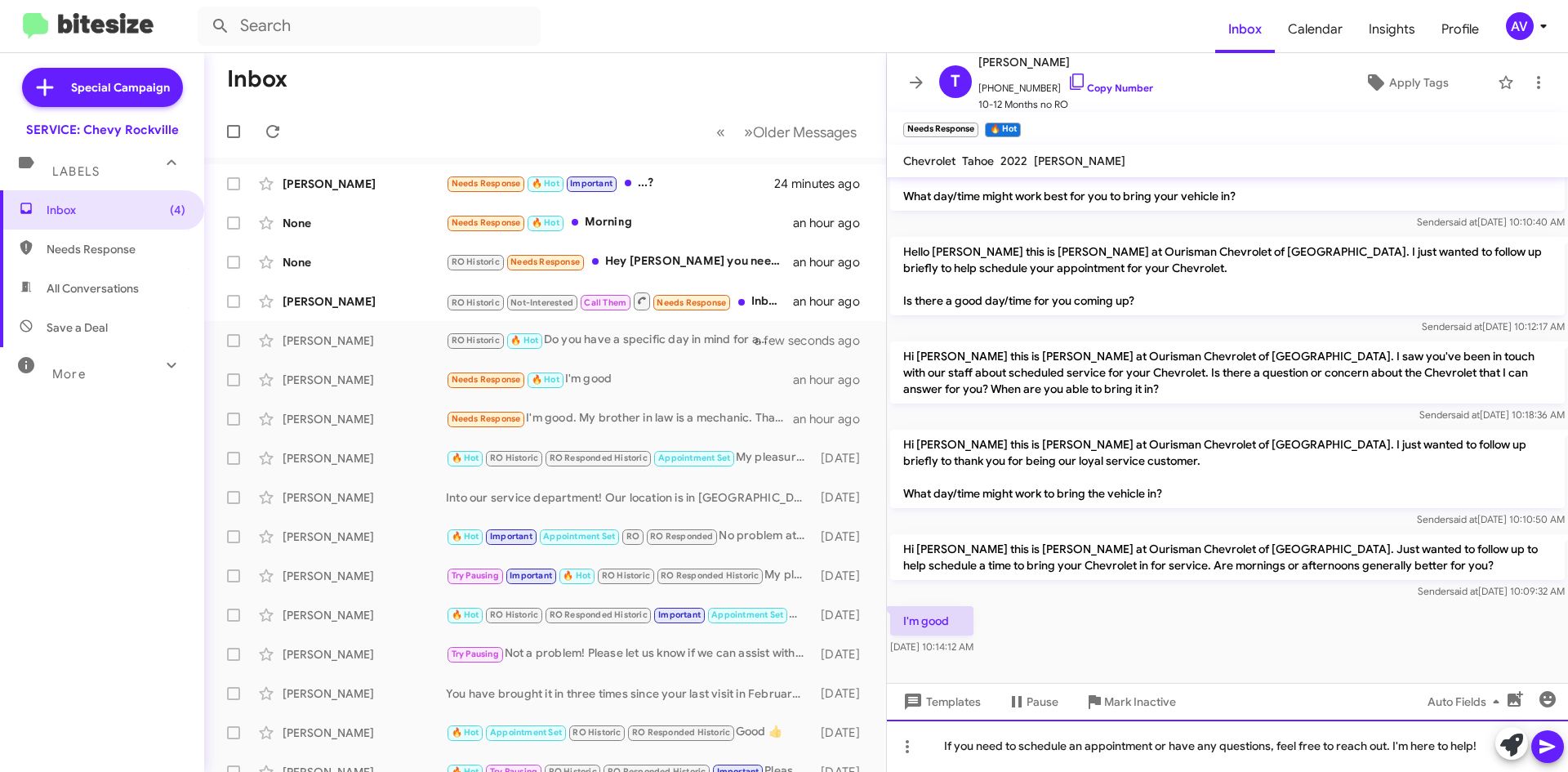
scroll to position [48, 0]
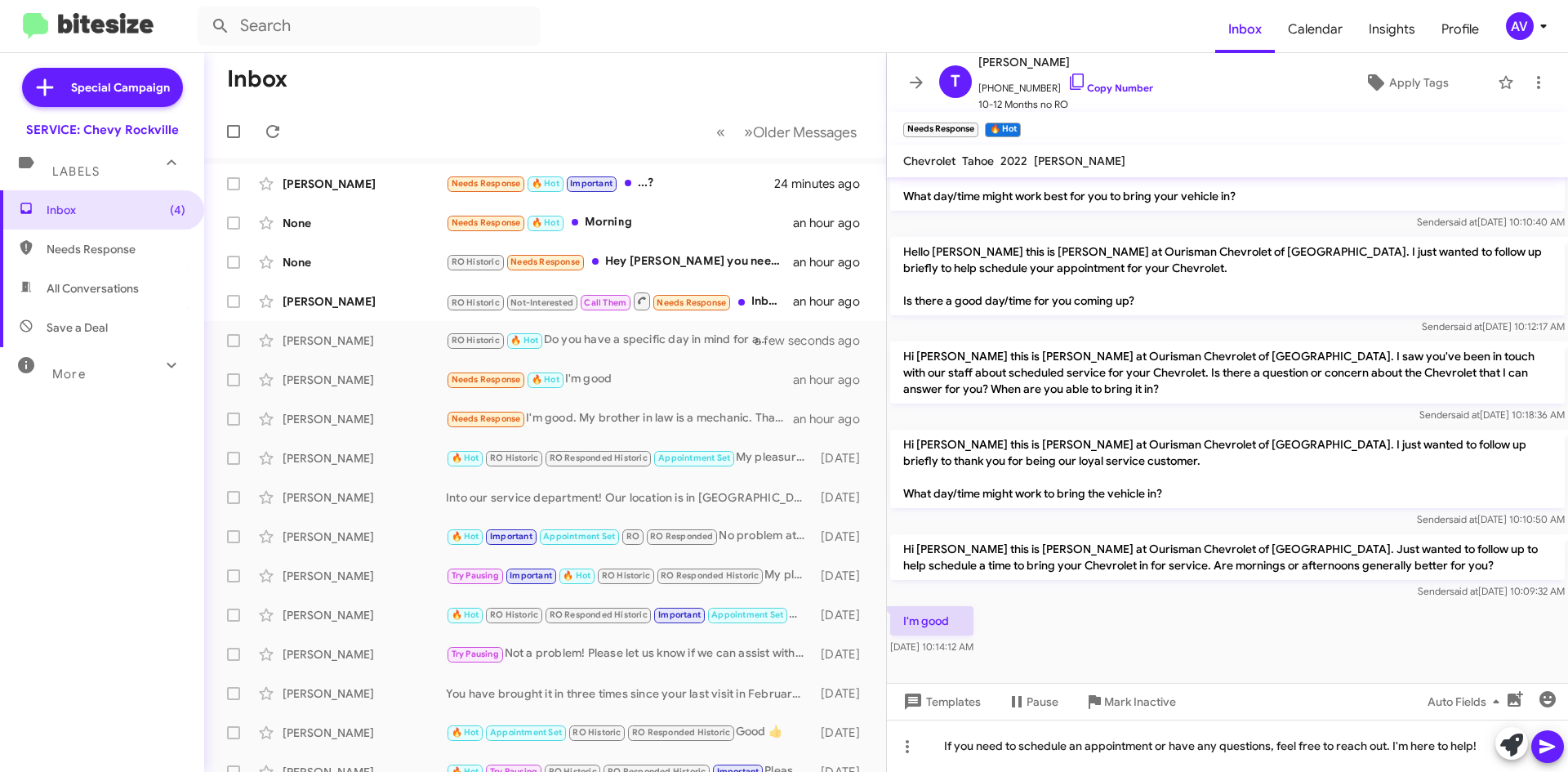
click at [1550, 752] on icon at bounding box center [1548, 746] width 19 height 19
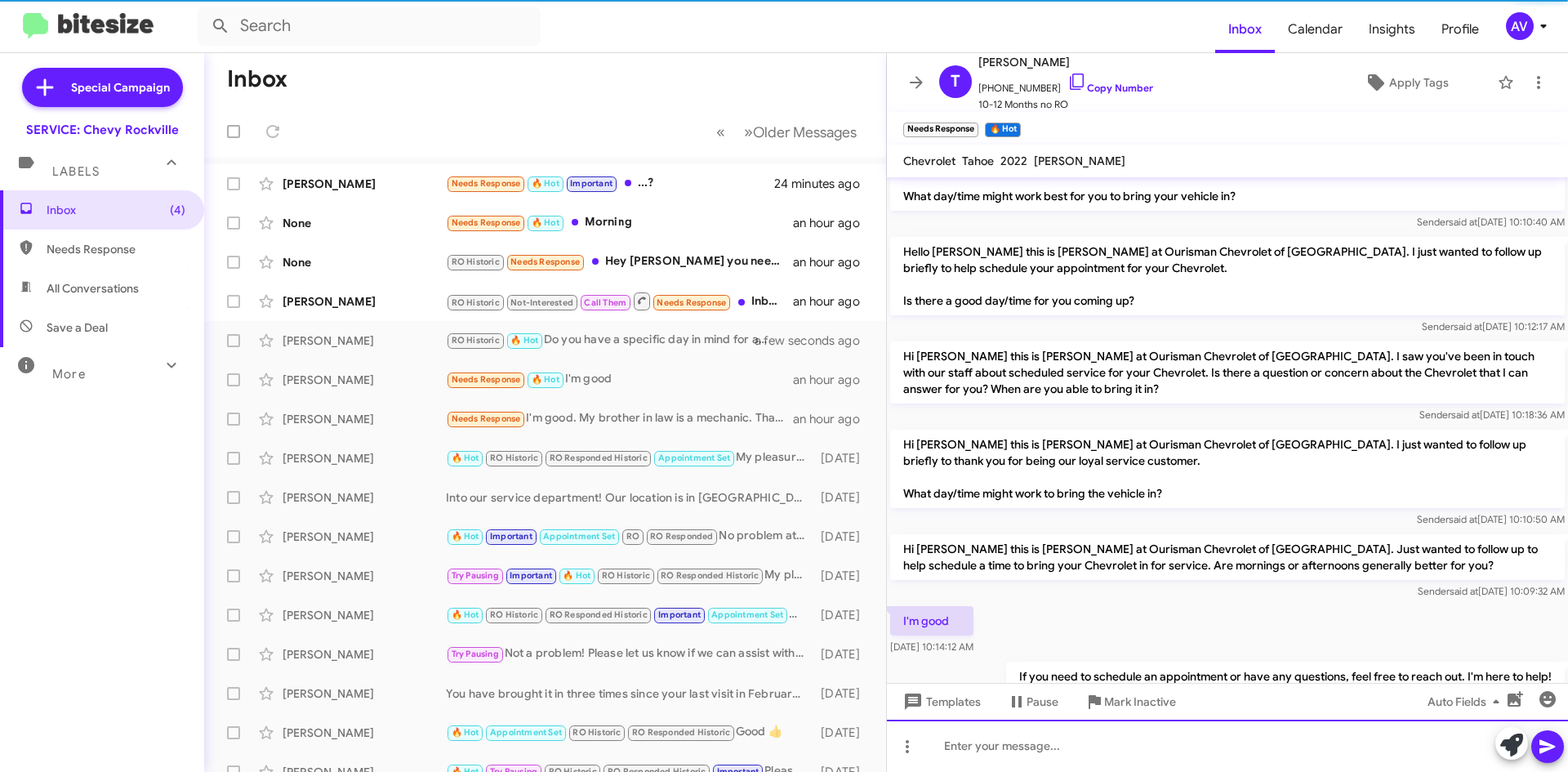
scroll to position [107, 0]
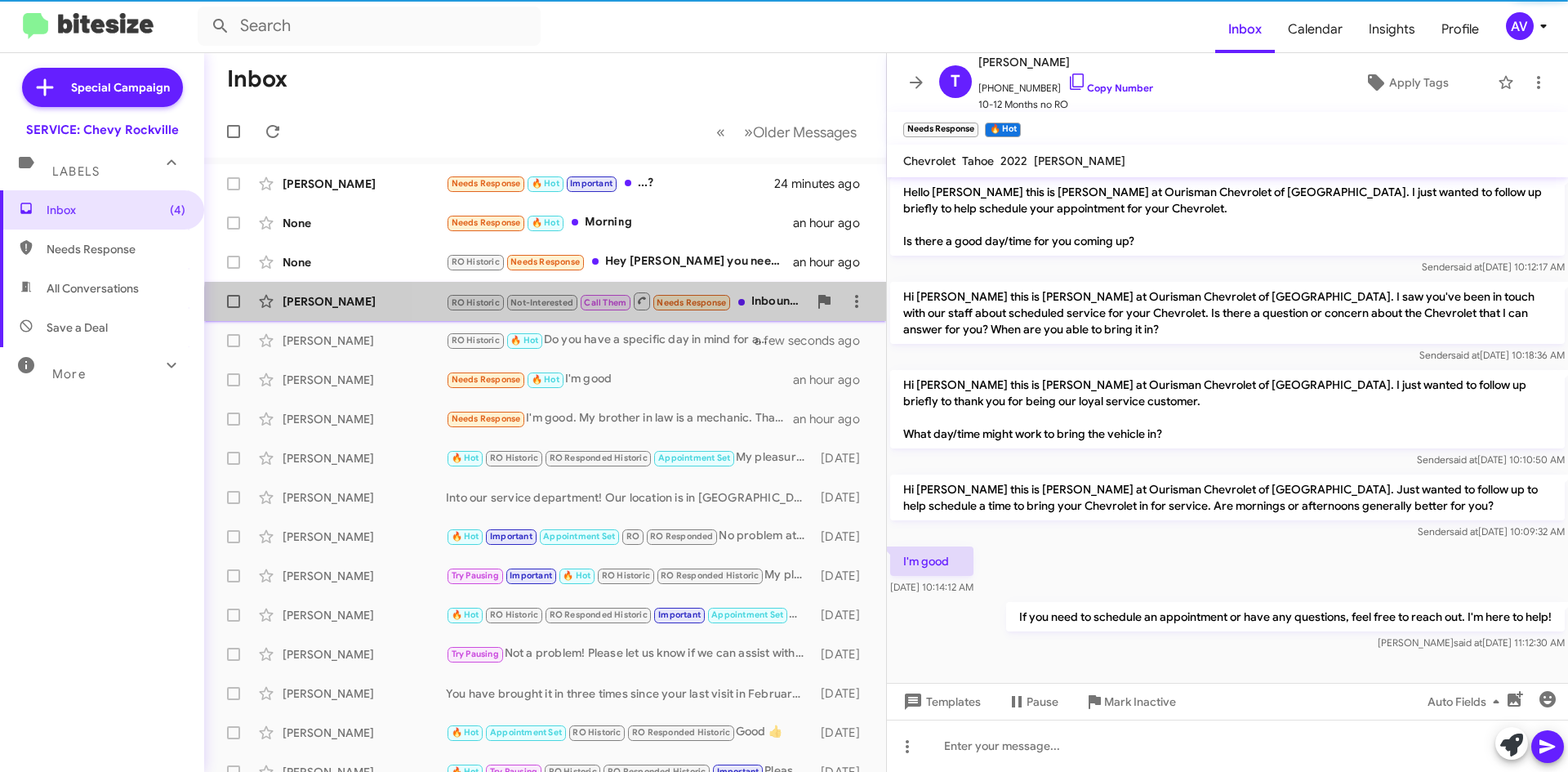
click at [753, 317] on div "Hassan Hadine RO Historic Not-Interested Call Them Needs Response Inbound Call …" at bounding box center [545, 301] width 656 height 33
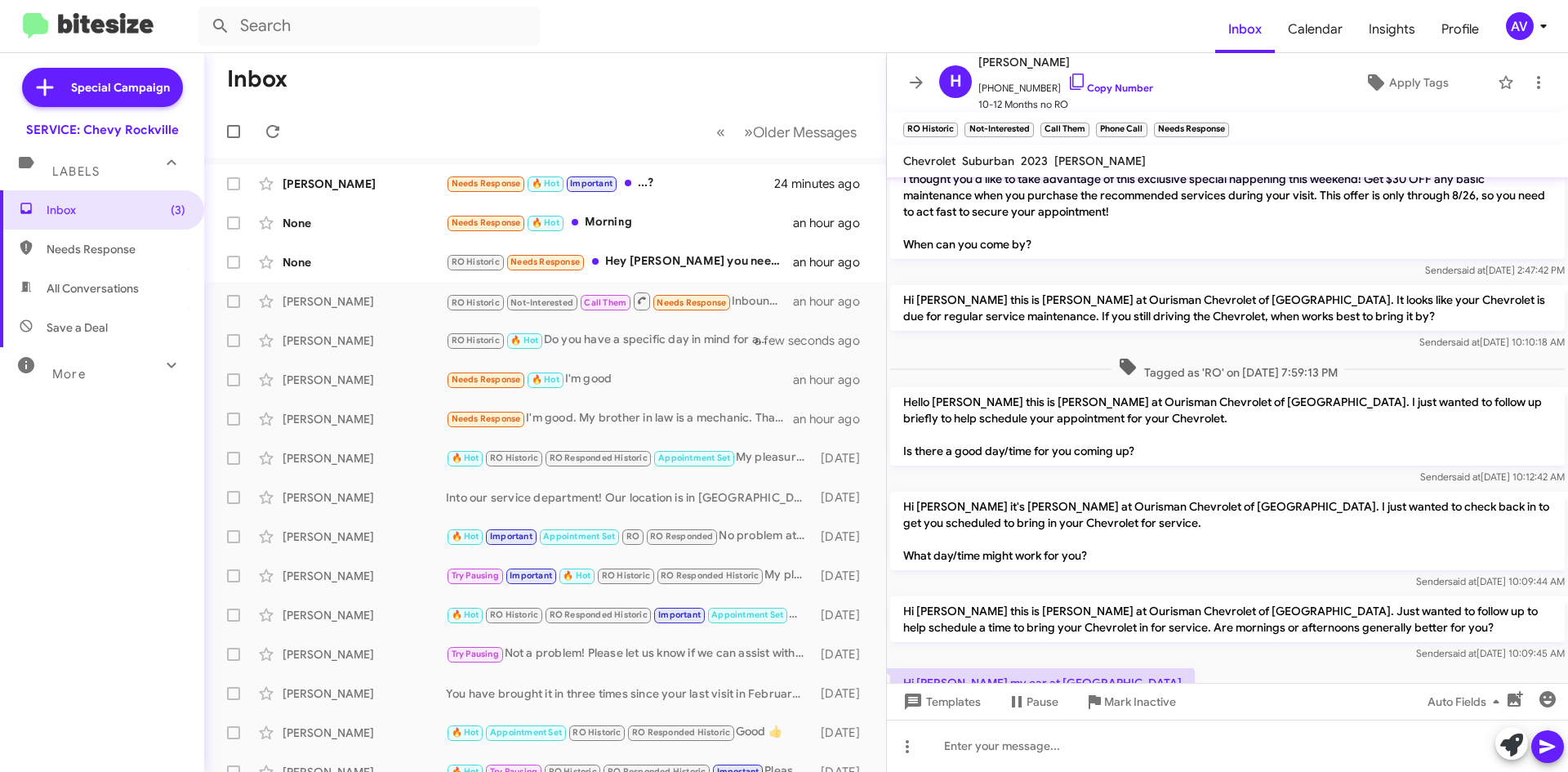
scroll to position [401, 0]
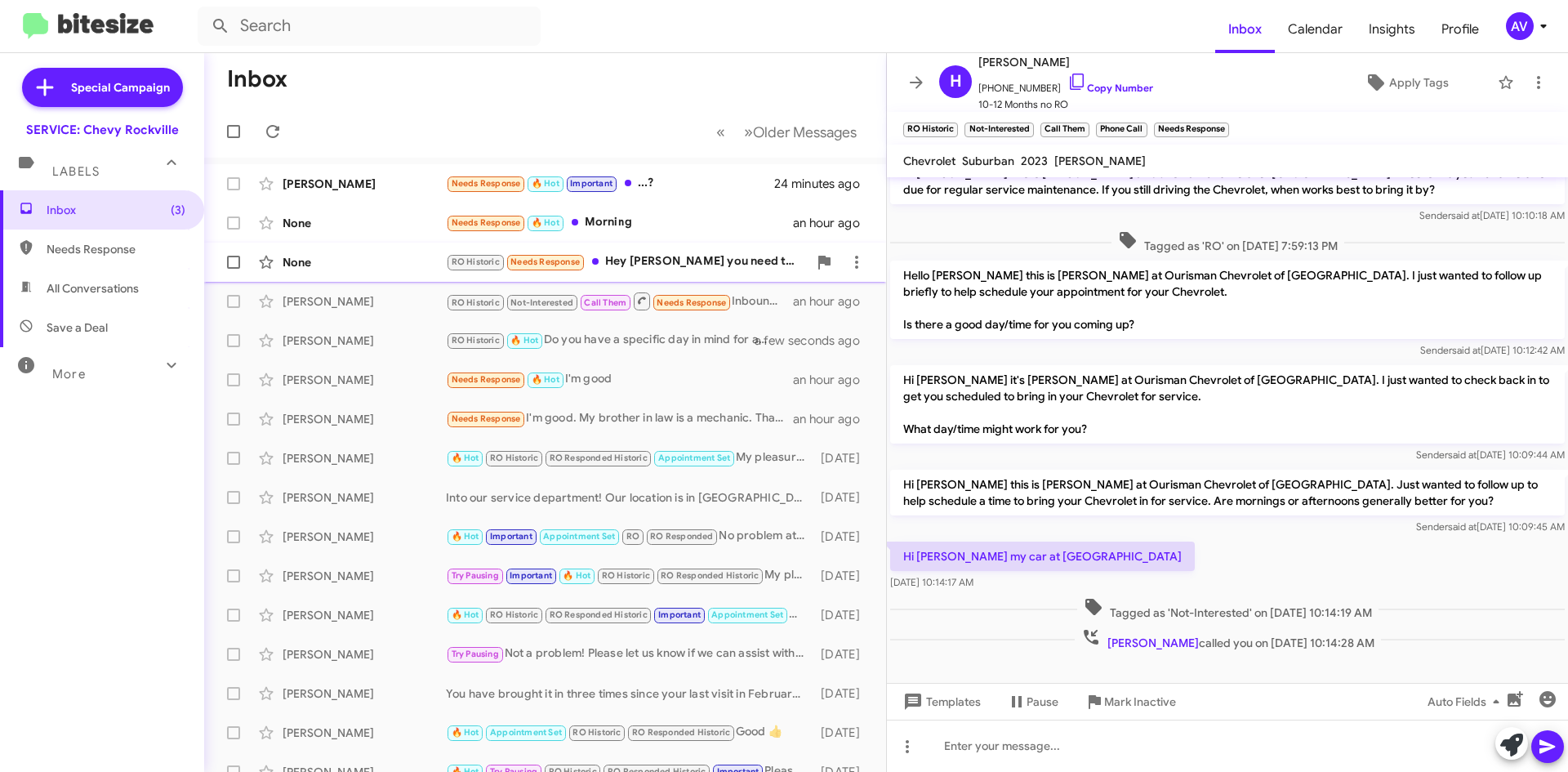
click at [685, 264] on div "RO Historic Needs Response Hey Sammy you need to be connected with the system" at bounding box center [627, 261] width 362 height 18
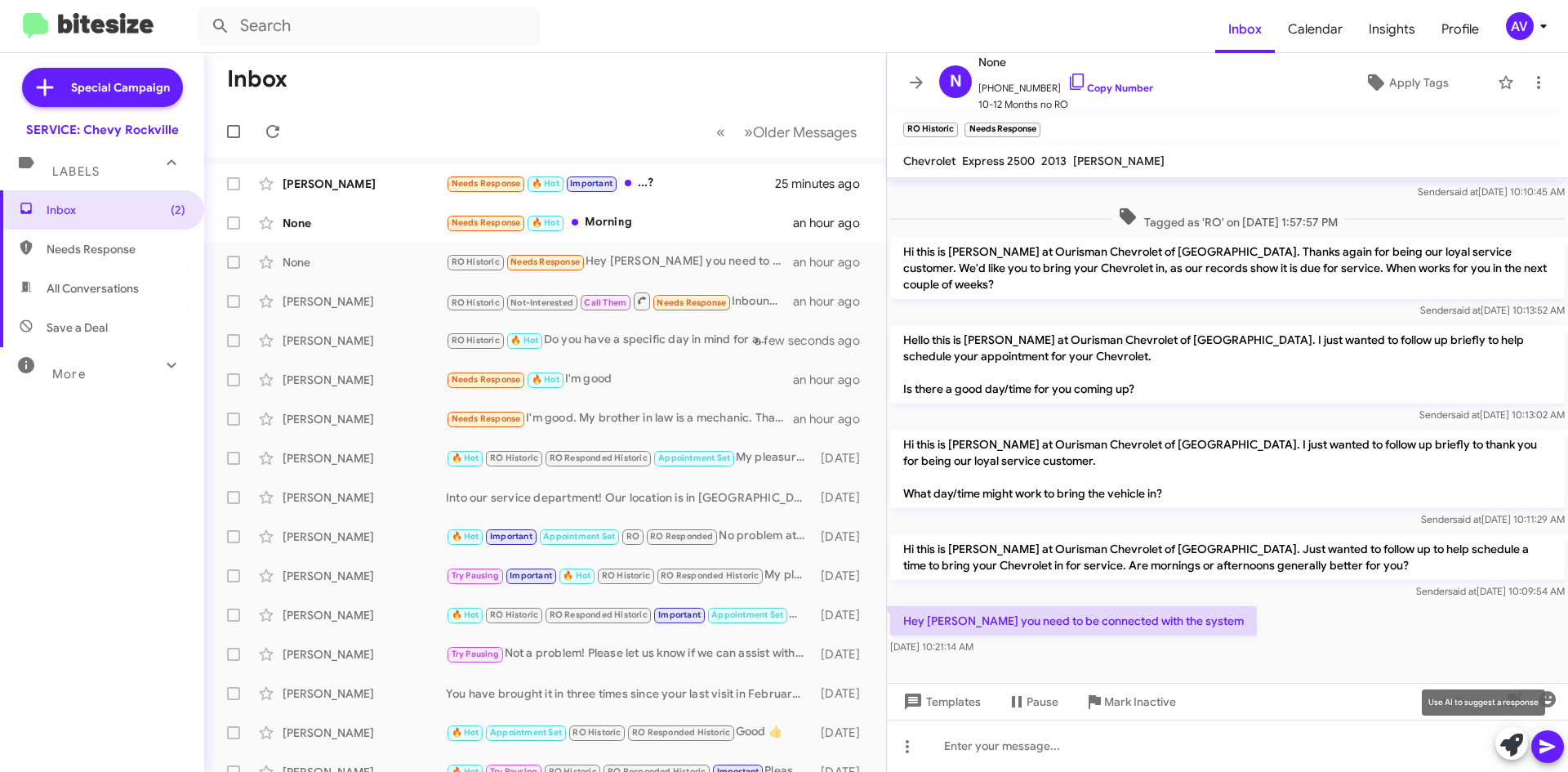
click at [1497, 746] on button at bounding box center [1512, 743] width 33 height 33
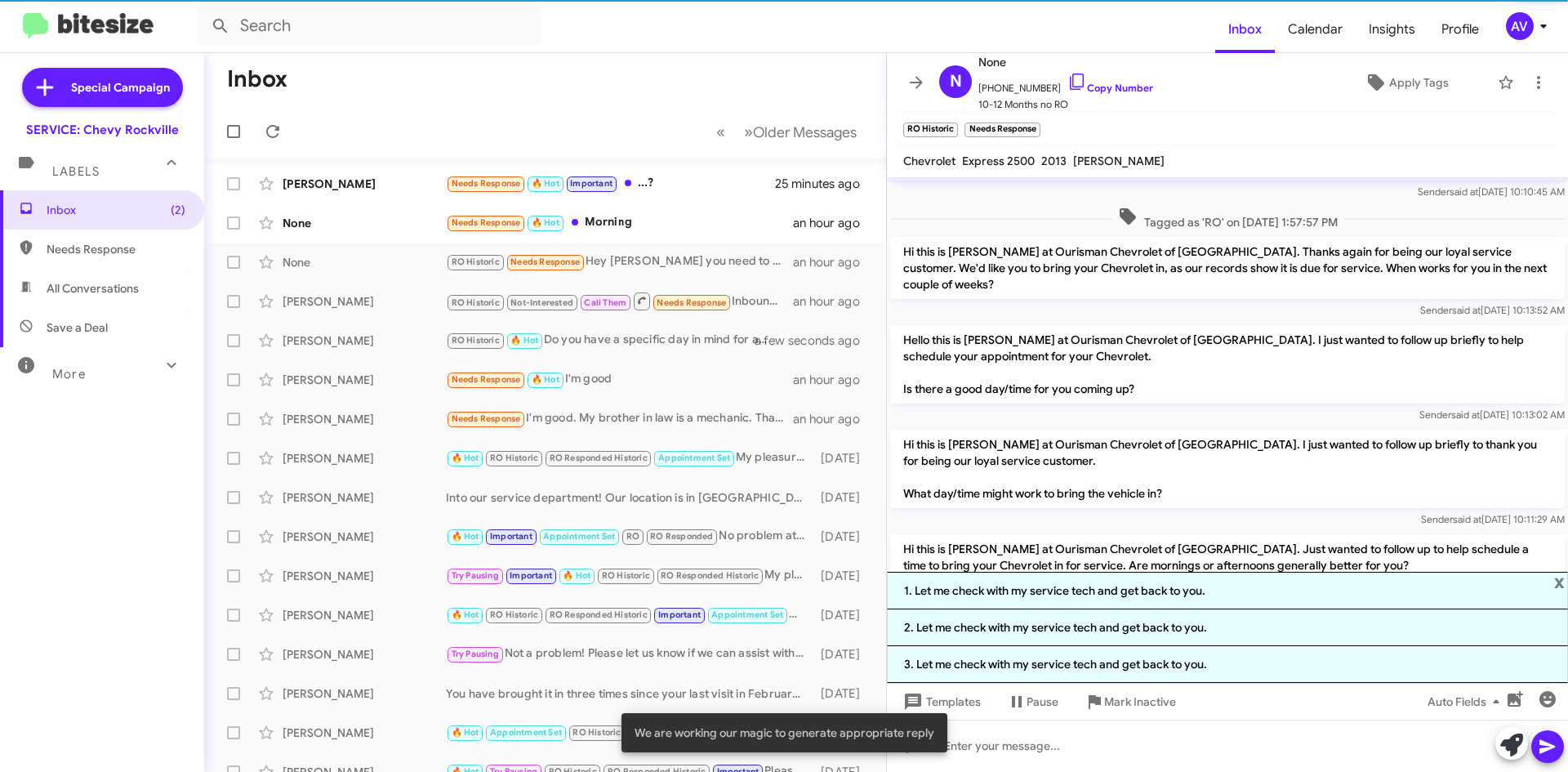
scroll to position [401, 0]
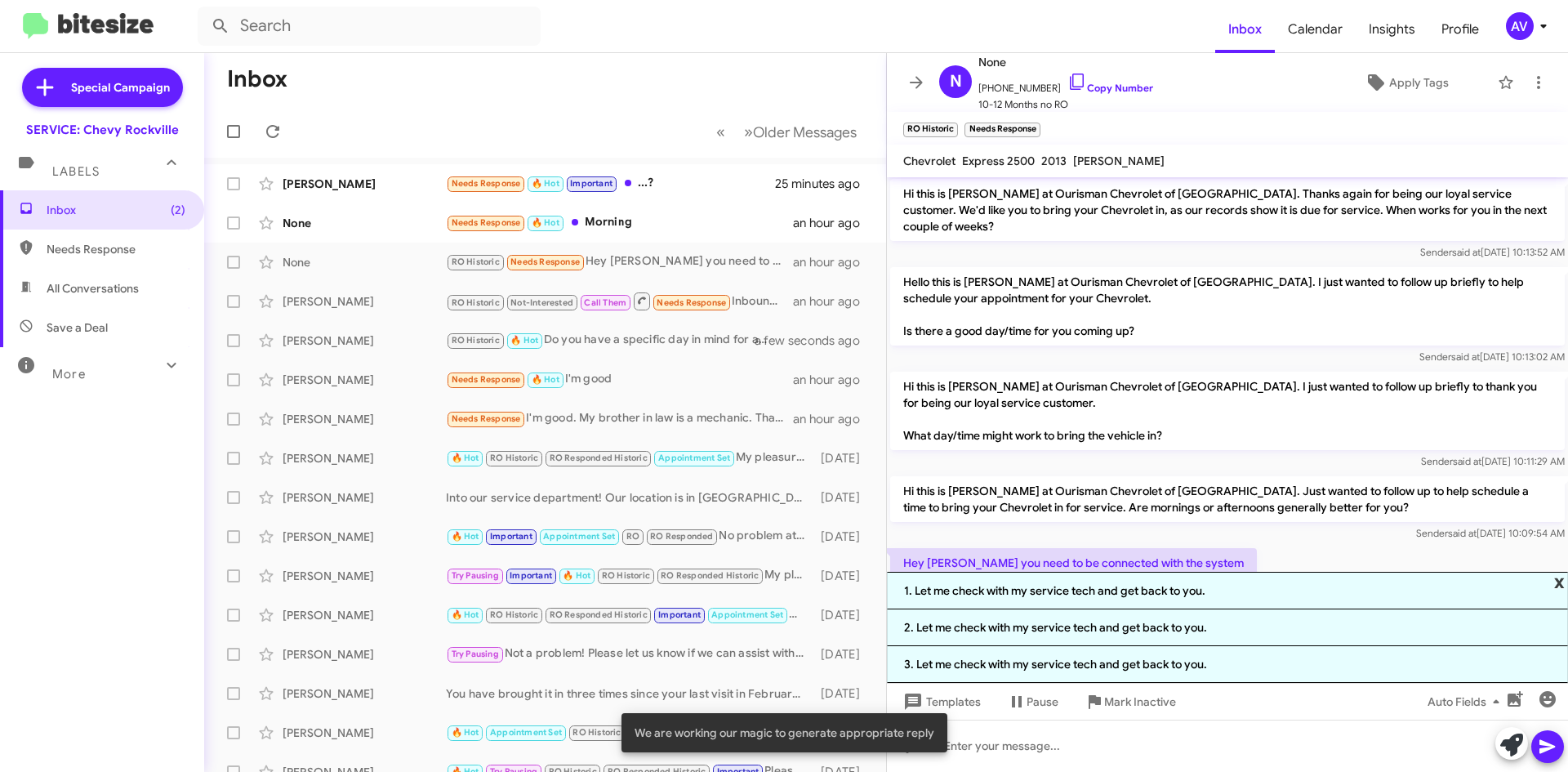
click at [1558, 583] on span "x" at bounding box center [1560, 581] width 11 height 19
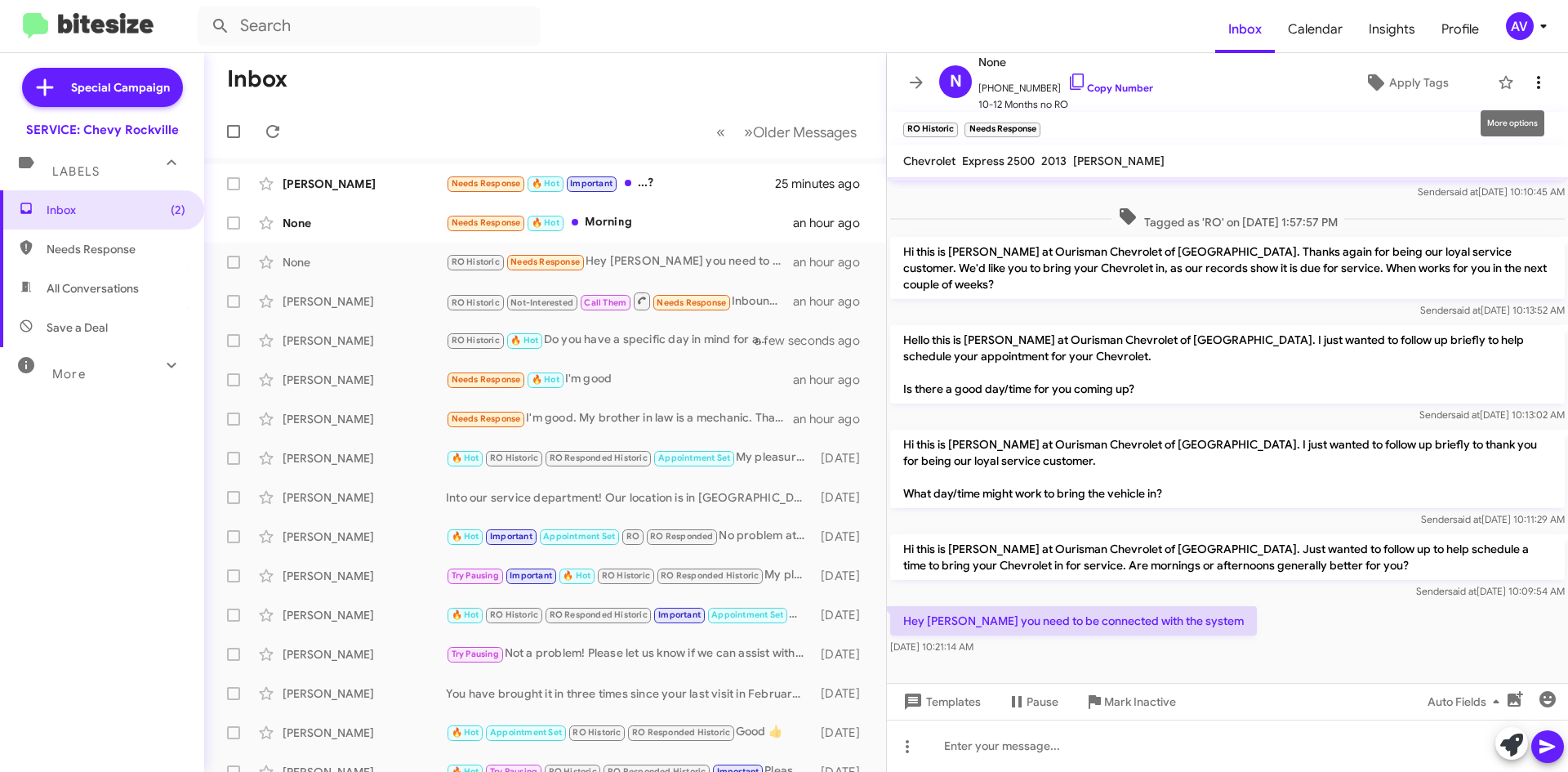
click at [1529, 83] on icon at bounding box center [1539, 83] width 19 height 19
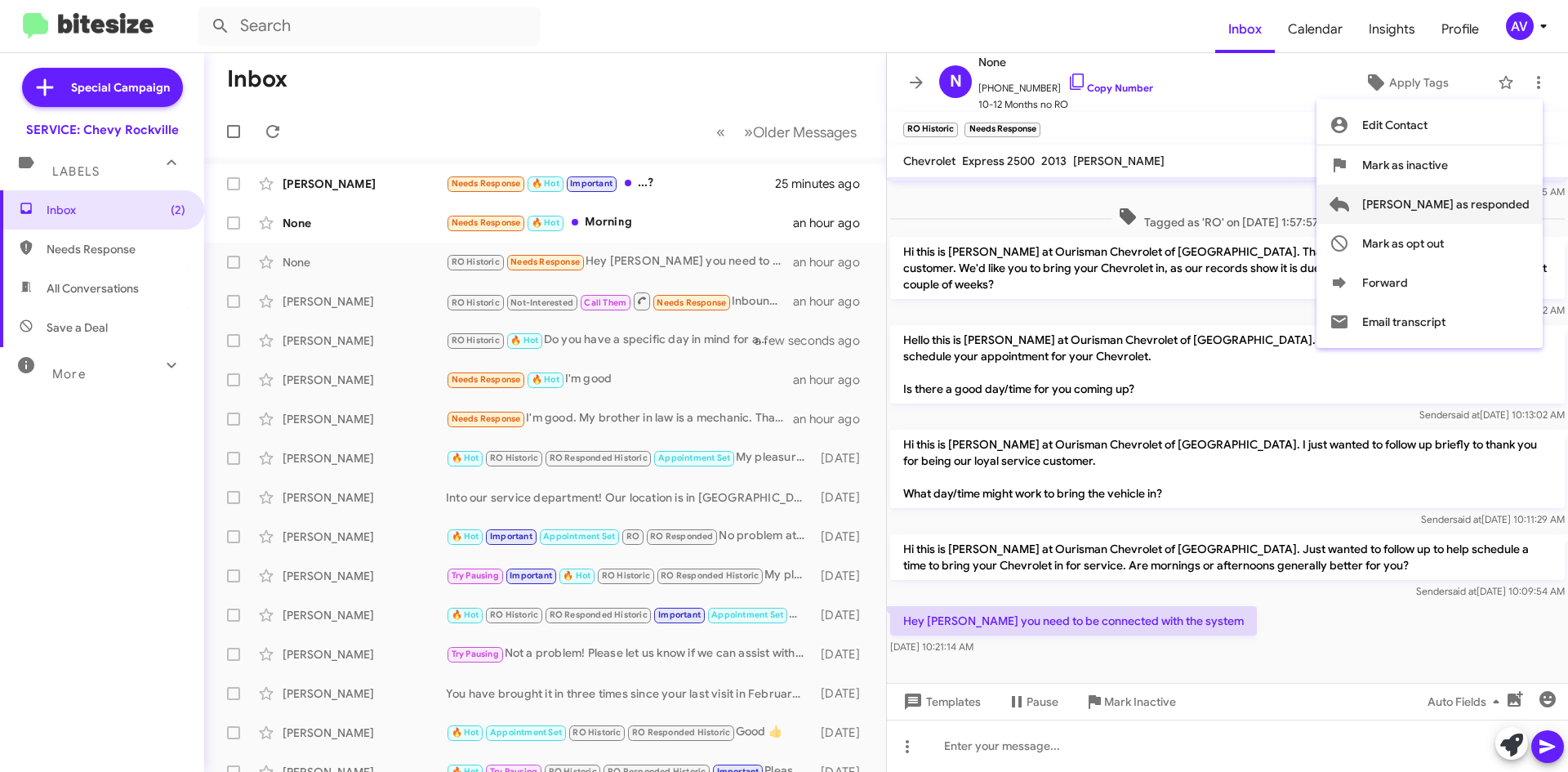
click at [1454, 215] on span "Mark as responded" at bounding box center [1446, 204] width 167 height 40
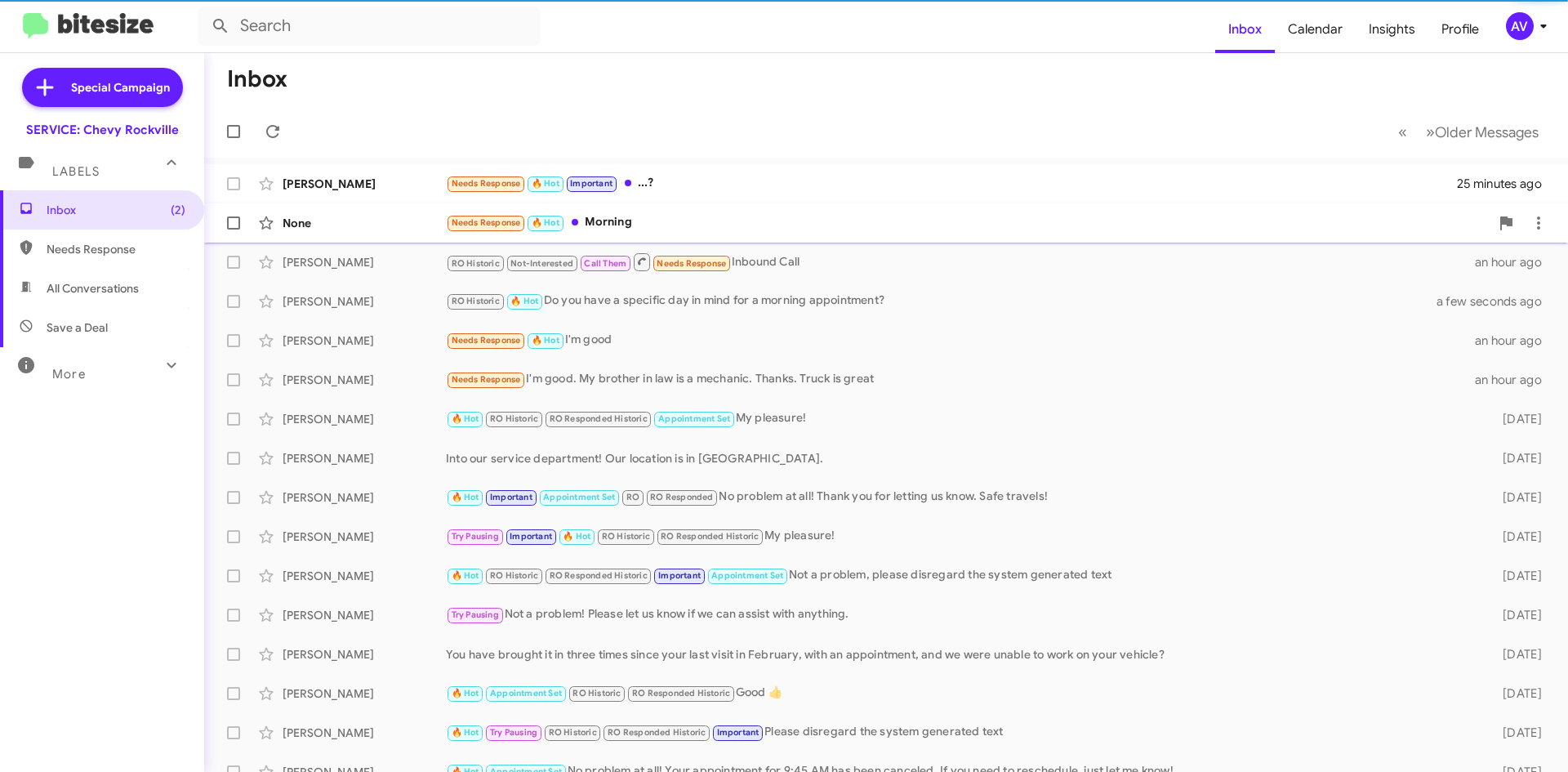
click at [606, 215] on div "Needs Response 🔥 Hot Morning" at bounding box center [968, 222] width 1044 height 18
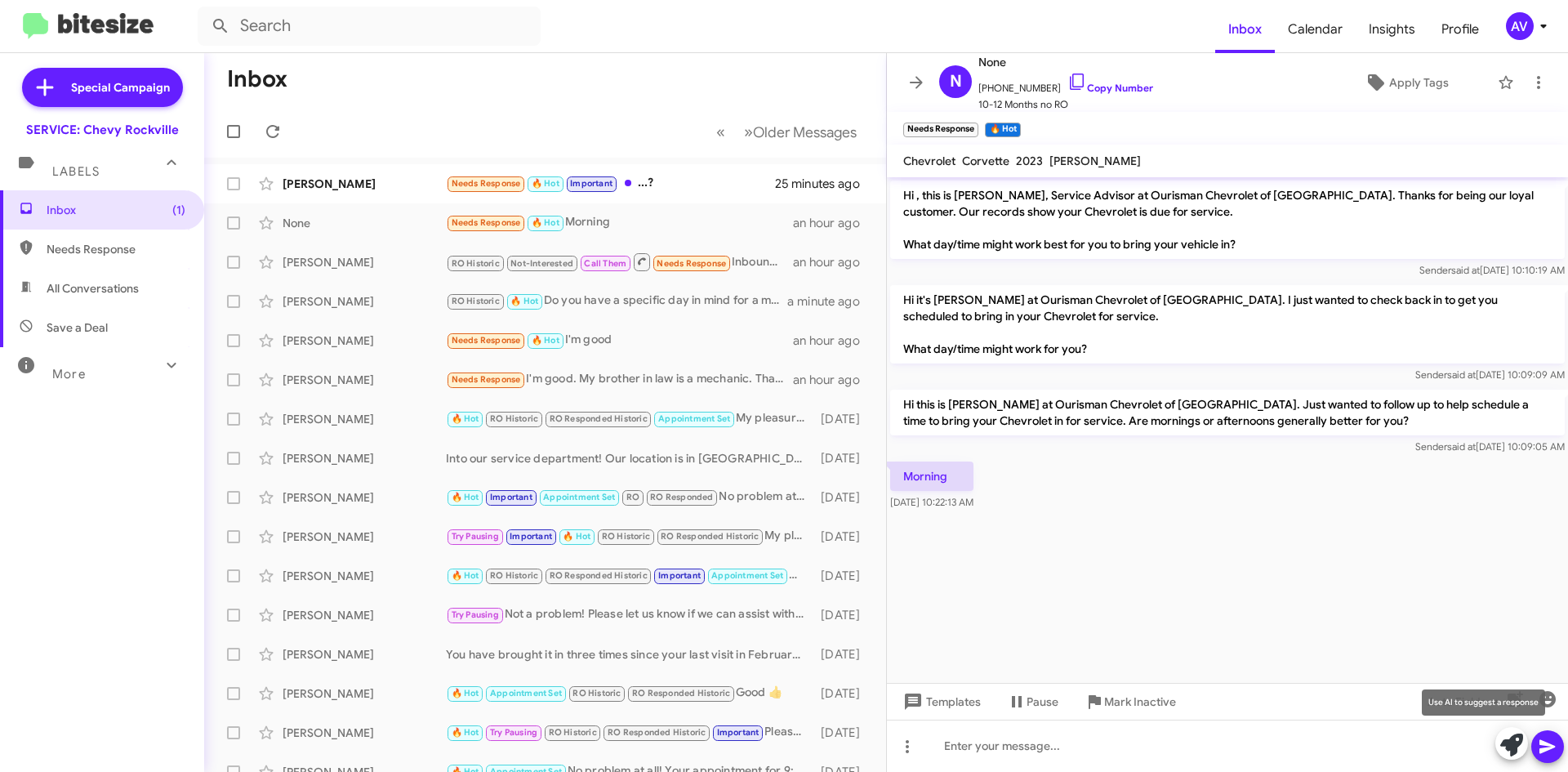
click at [1506, 753] on icon at bounding box center [1512, 745] width 23 height 23
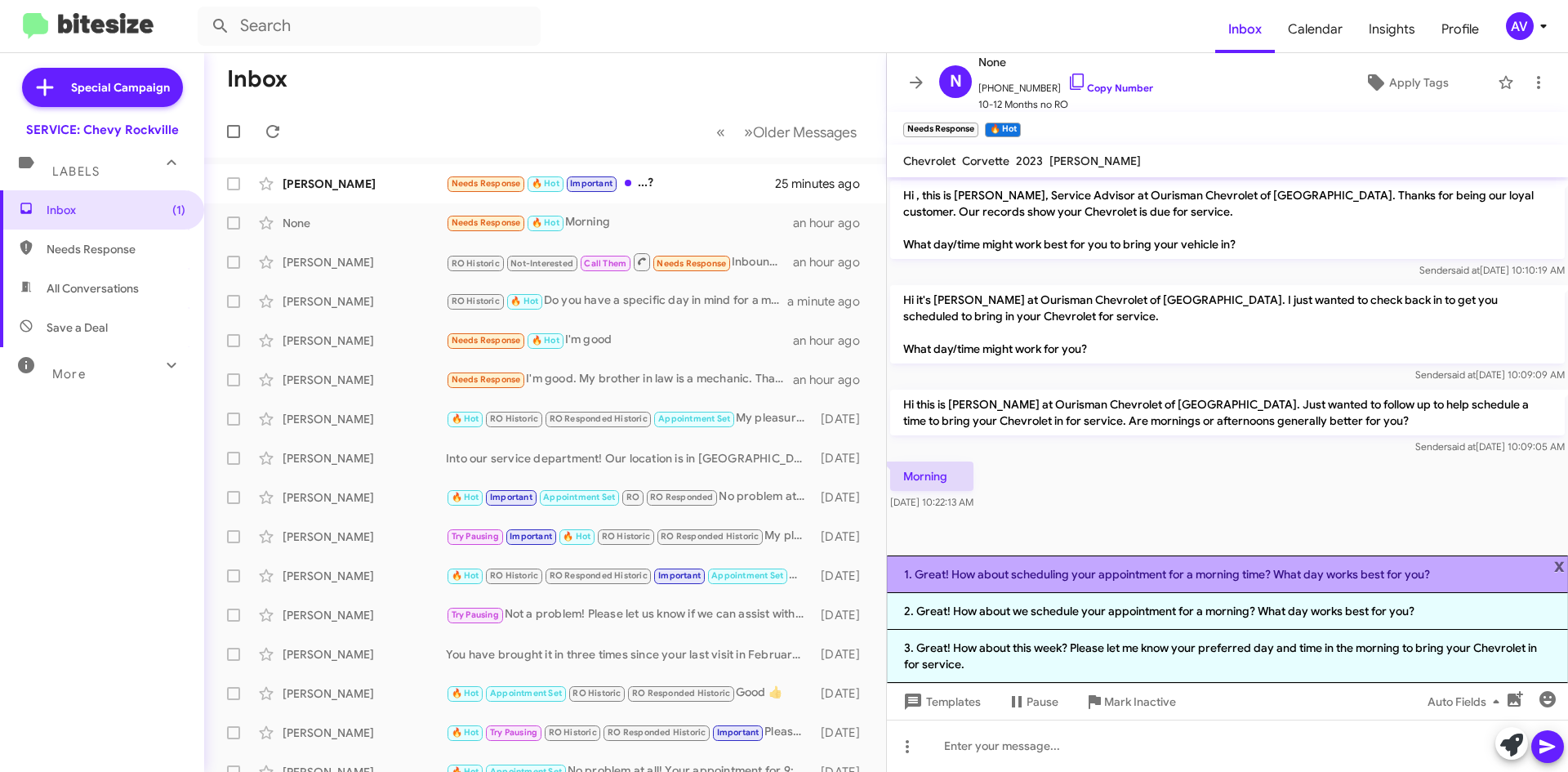
click at [1015, 592] on li "1. Great! How about scheduling your appointment for a morning time? What day wo…" at bounding box center [1228, 574] width 681 height 38
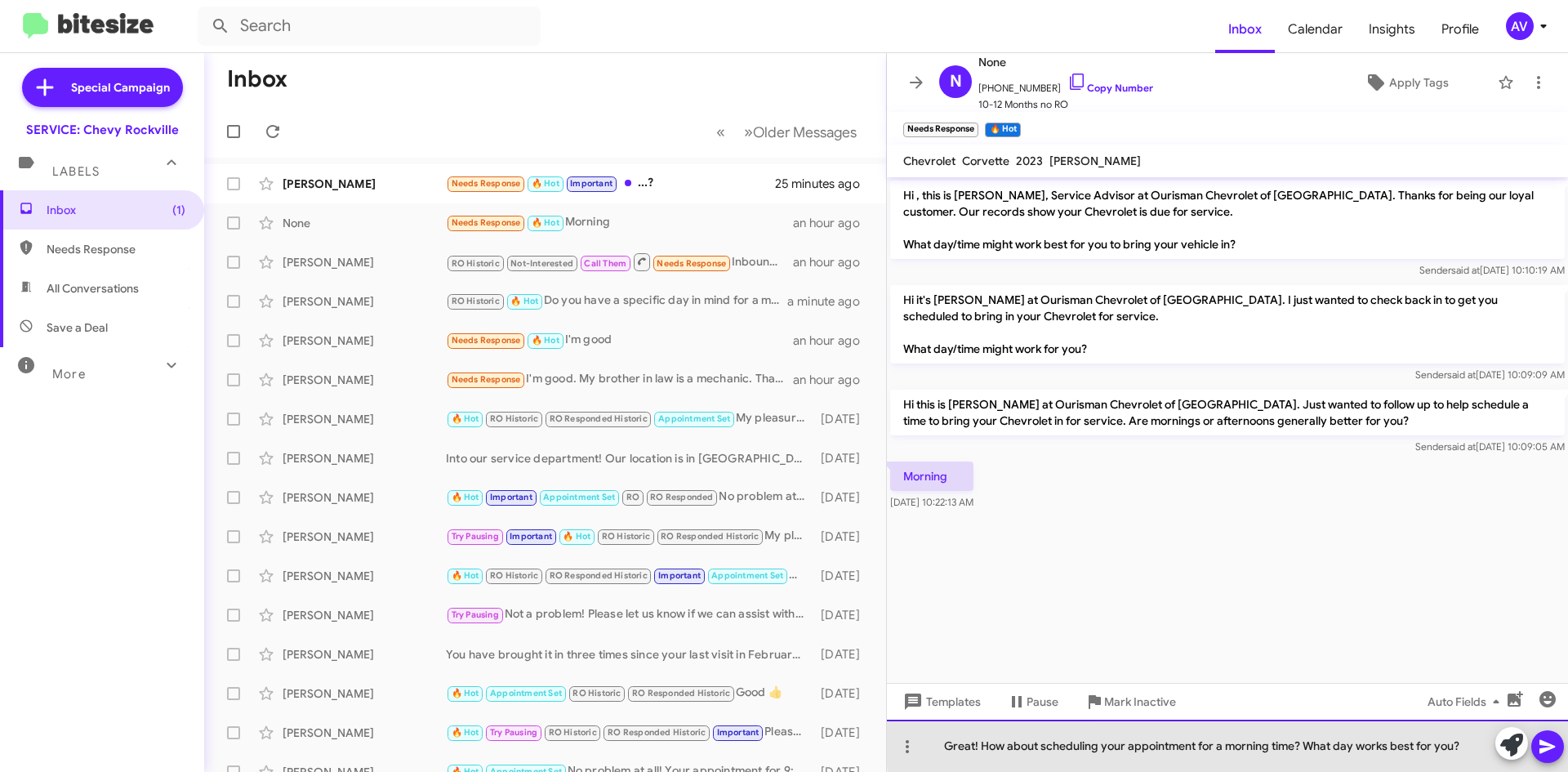
drag, startPoint x: 1305, startPoint y: 740, endPoint x: 945, endPoint y: 727, distance: 360.2
click at [945, 727] on div "Great! How about scheduling your appointment for a morning time? What day works…" at bounding box center [1228, 745] width 681 height 52
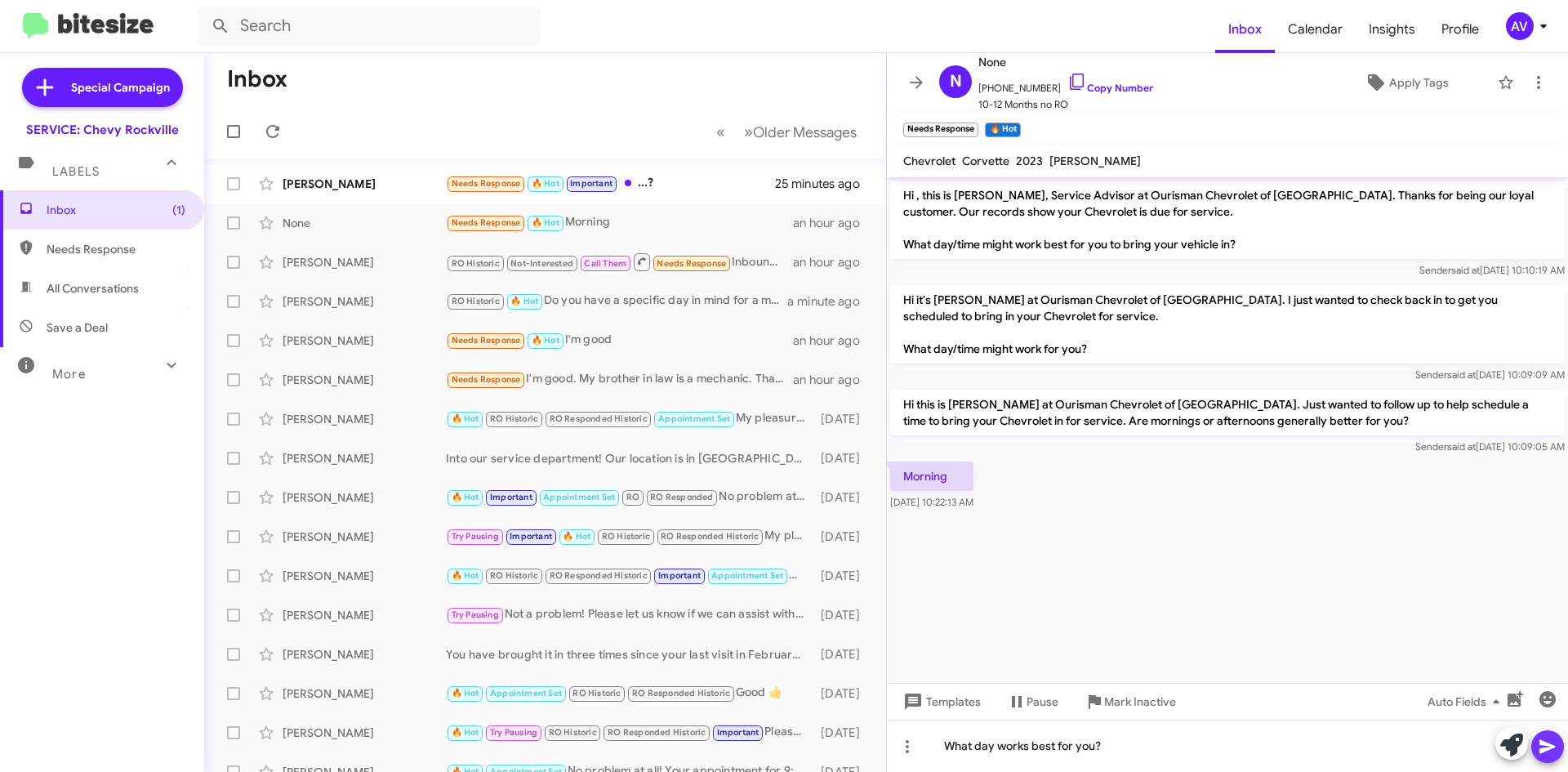
click at [1550, 752] on icon at bounding box center [1548, 746] width 19 height 19
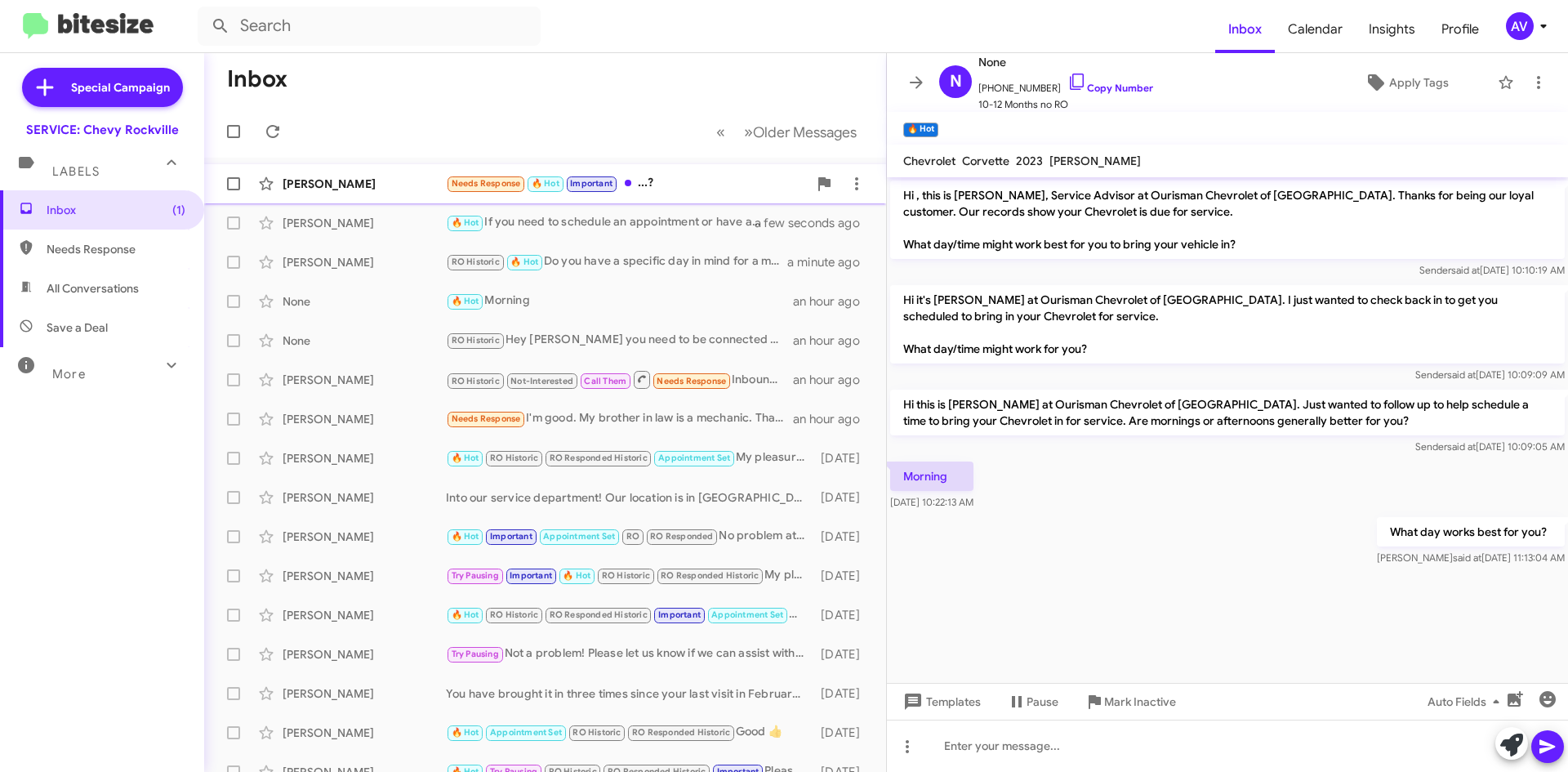
click at [646, 180] on div "Needs Response 🔥 Hot Important ...?" at bounding box center [627, 183] width 362 height 18
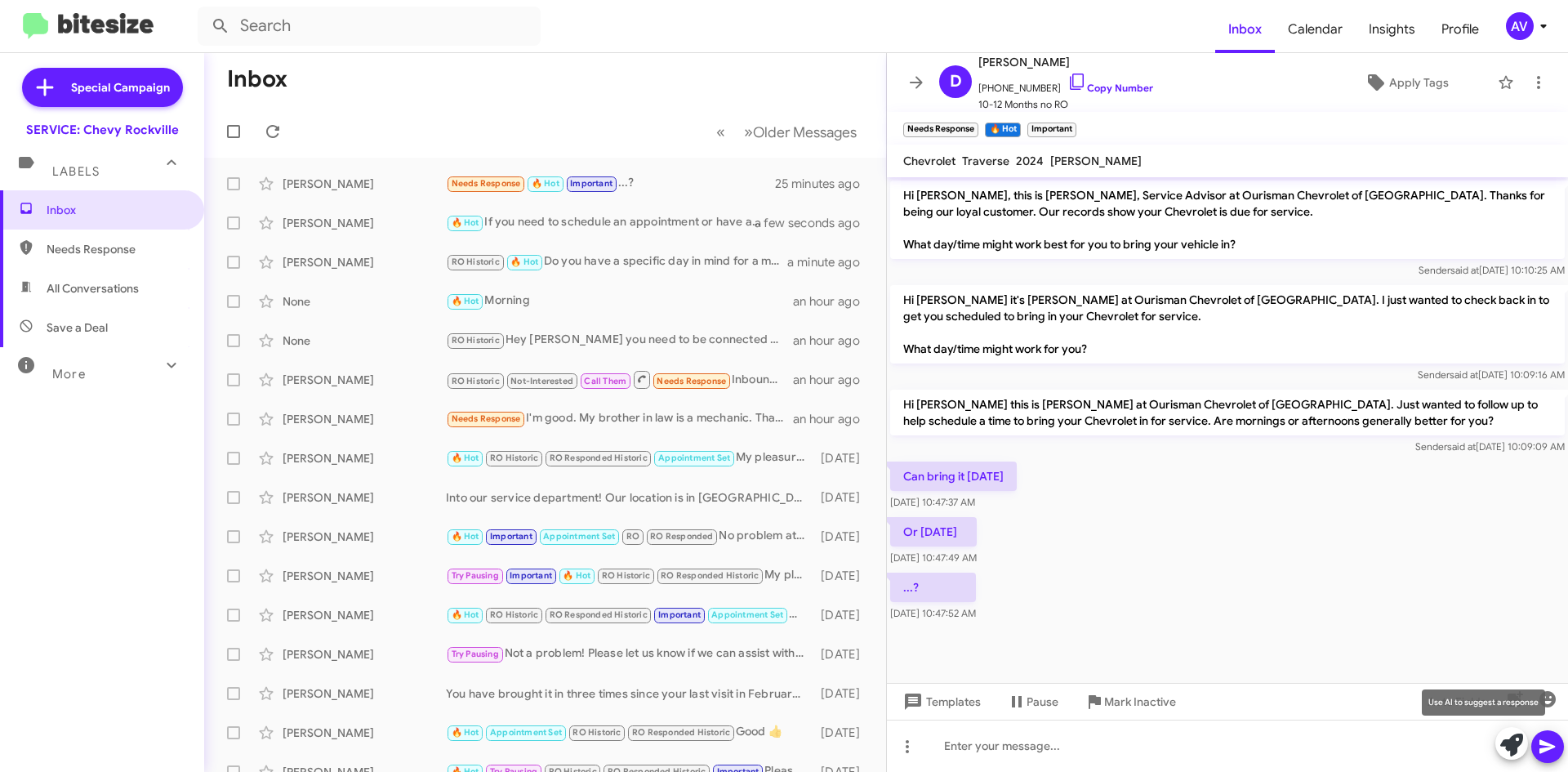
click at [1511, 742] on icon at bounding box center [1512, 745] width 23 height 23
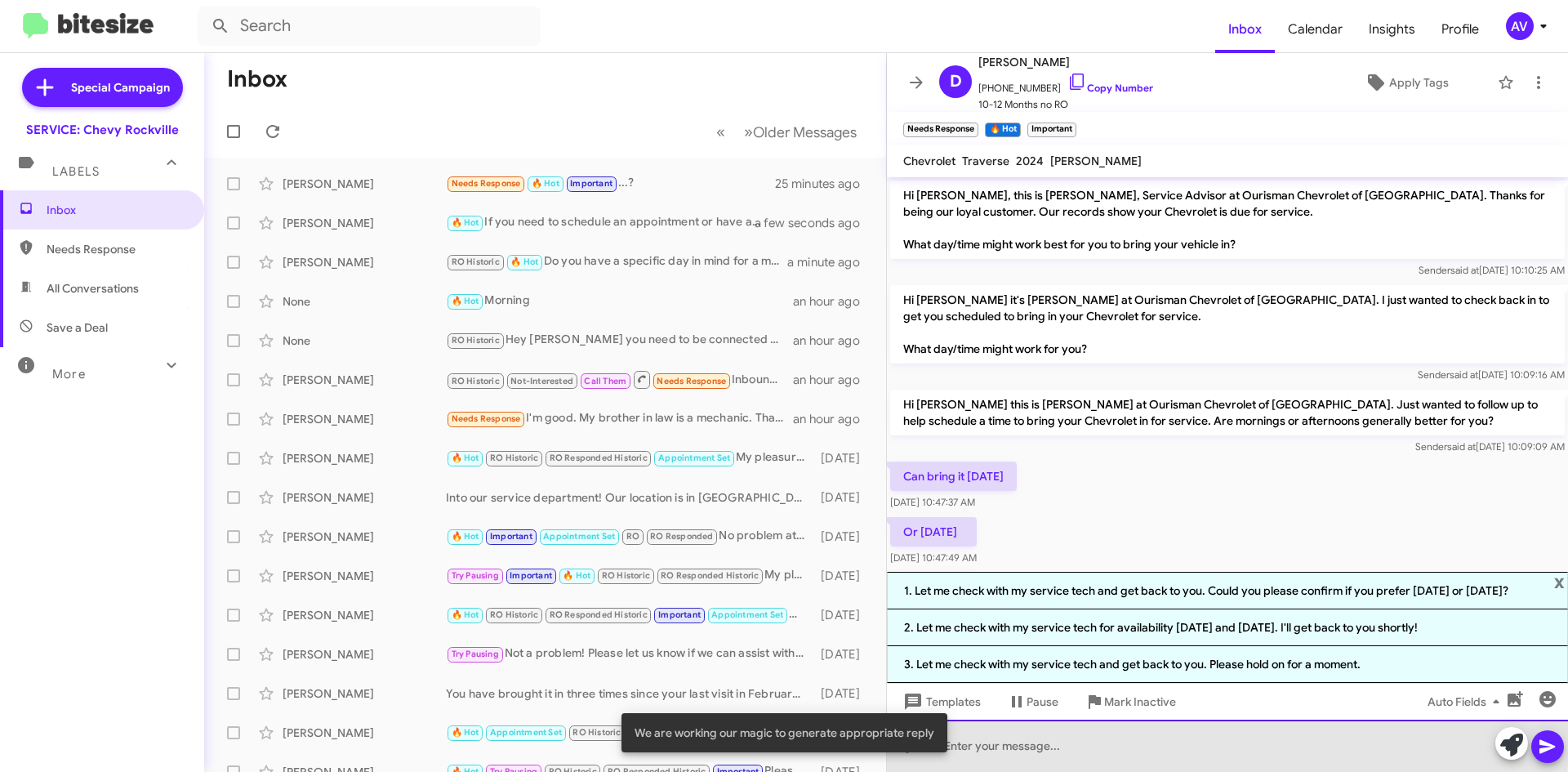
click at [986, 736] on div at bounding box center [1228, 745] width 681 height 52
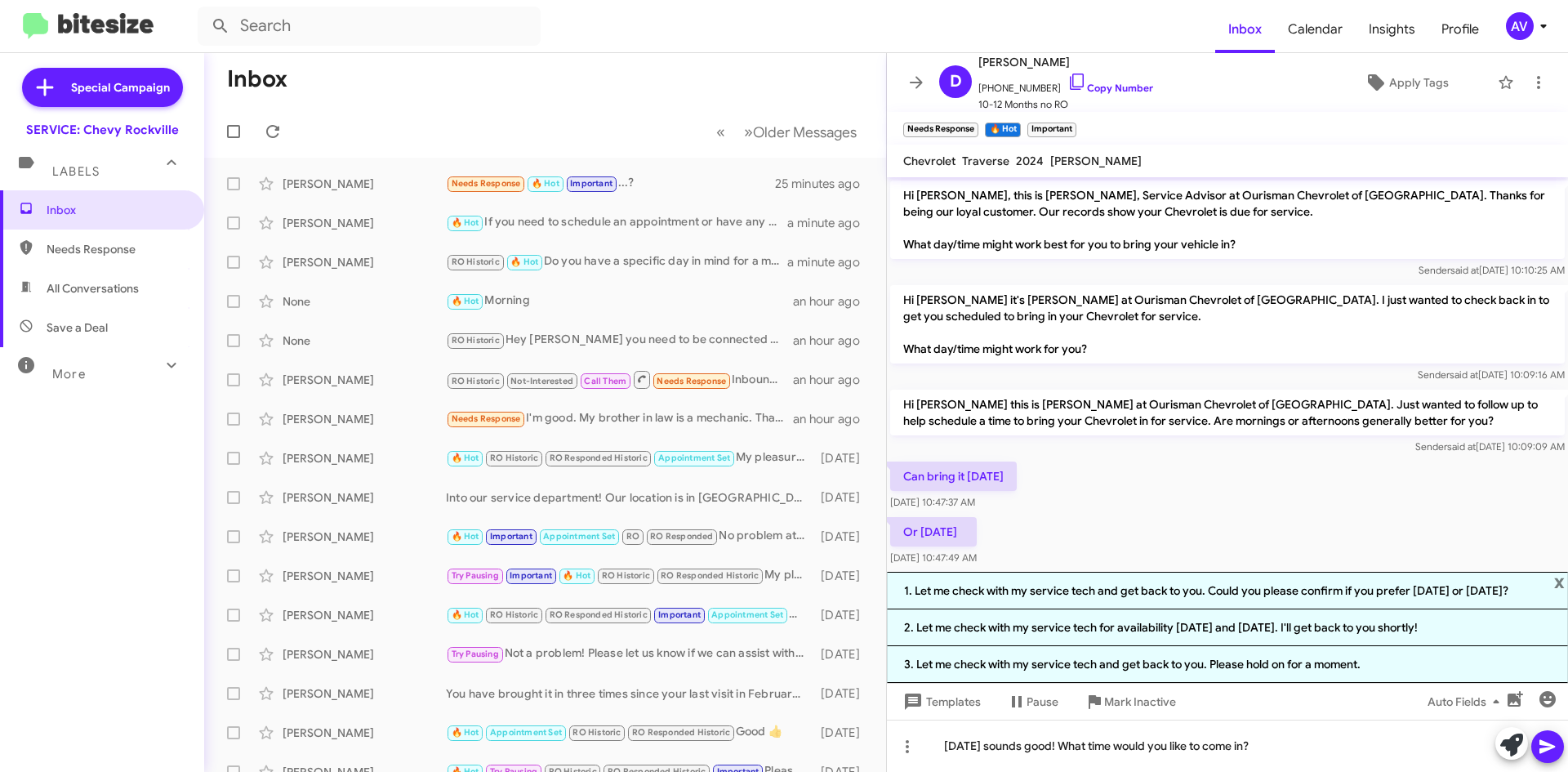
click at [1552, 742] on icon at bounding box center [1548, 746] width 19 height 19
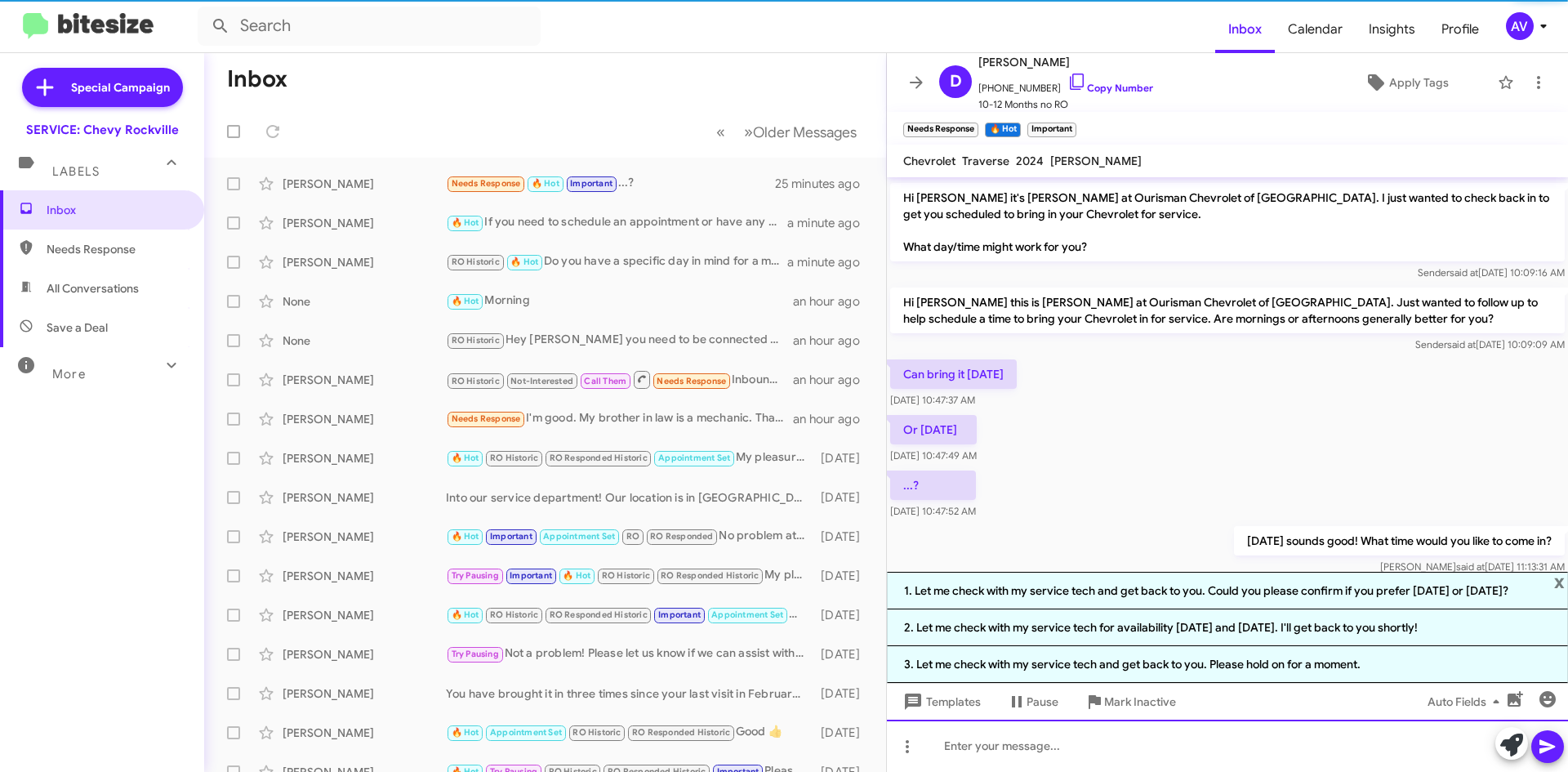
scroll to position [137, 0]
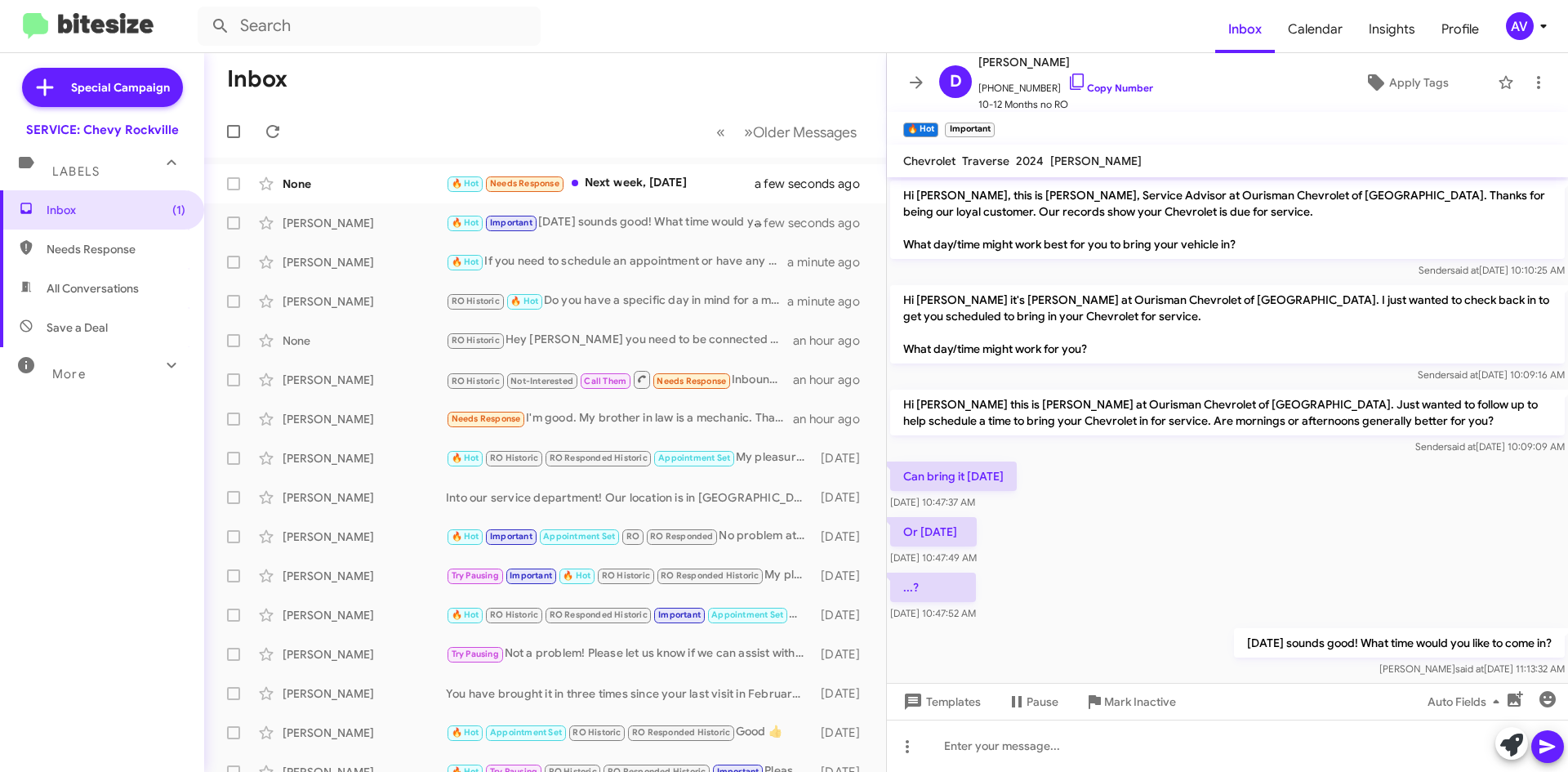
scroll to position [26, 0]
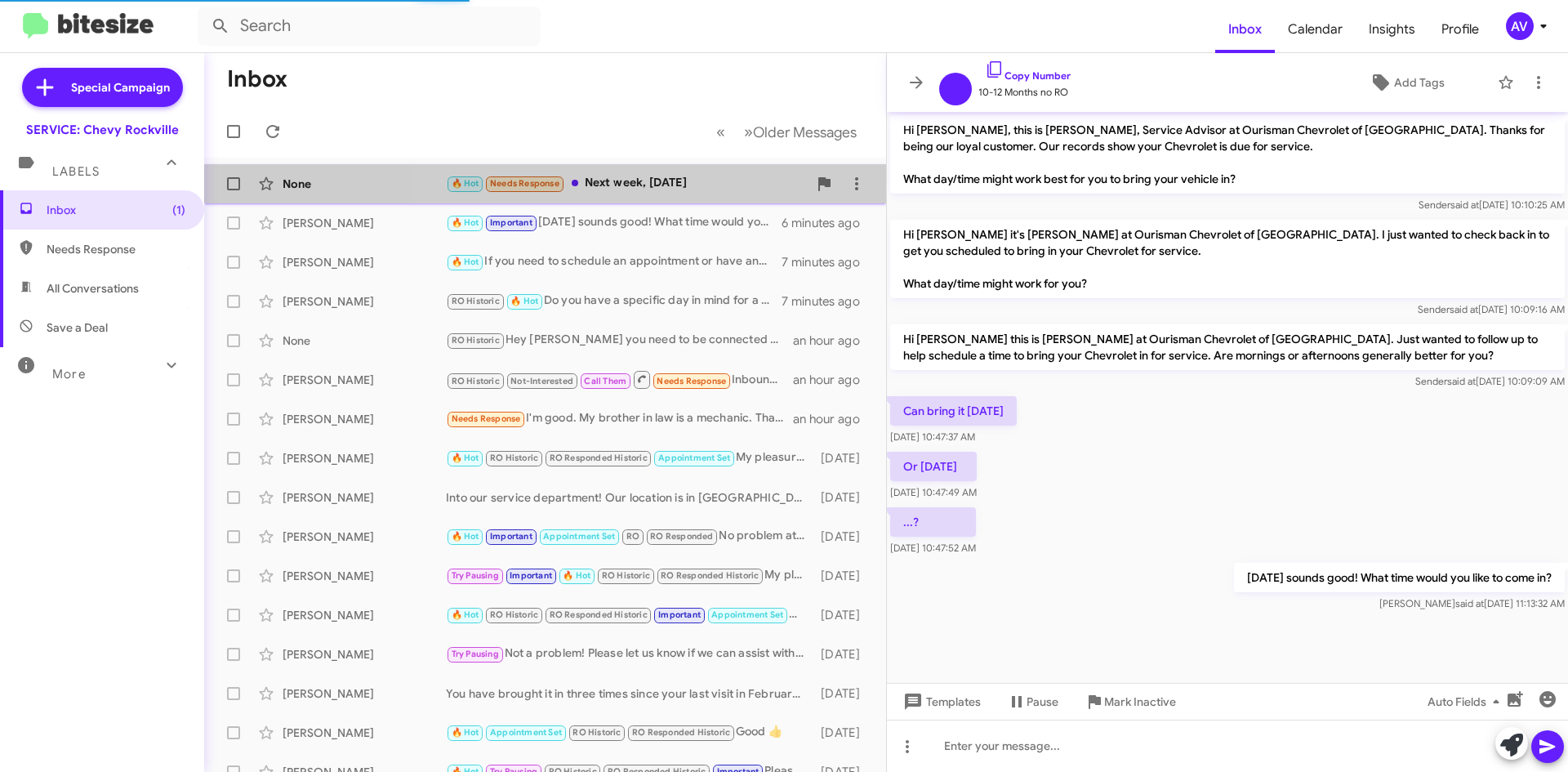
click at [674, 193] on div "🔥 Hot Needs Response Next week, [DATE]" at bounding box center [627, 183] width 362 height 18
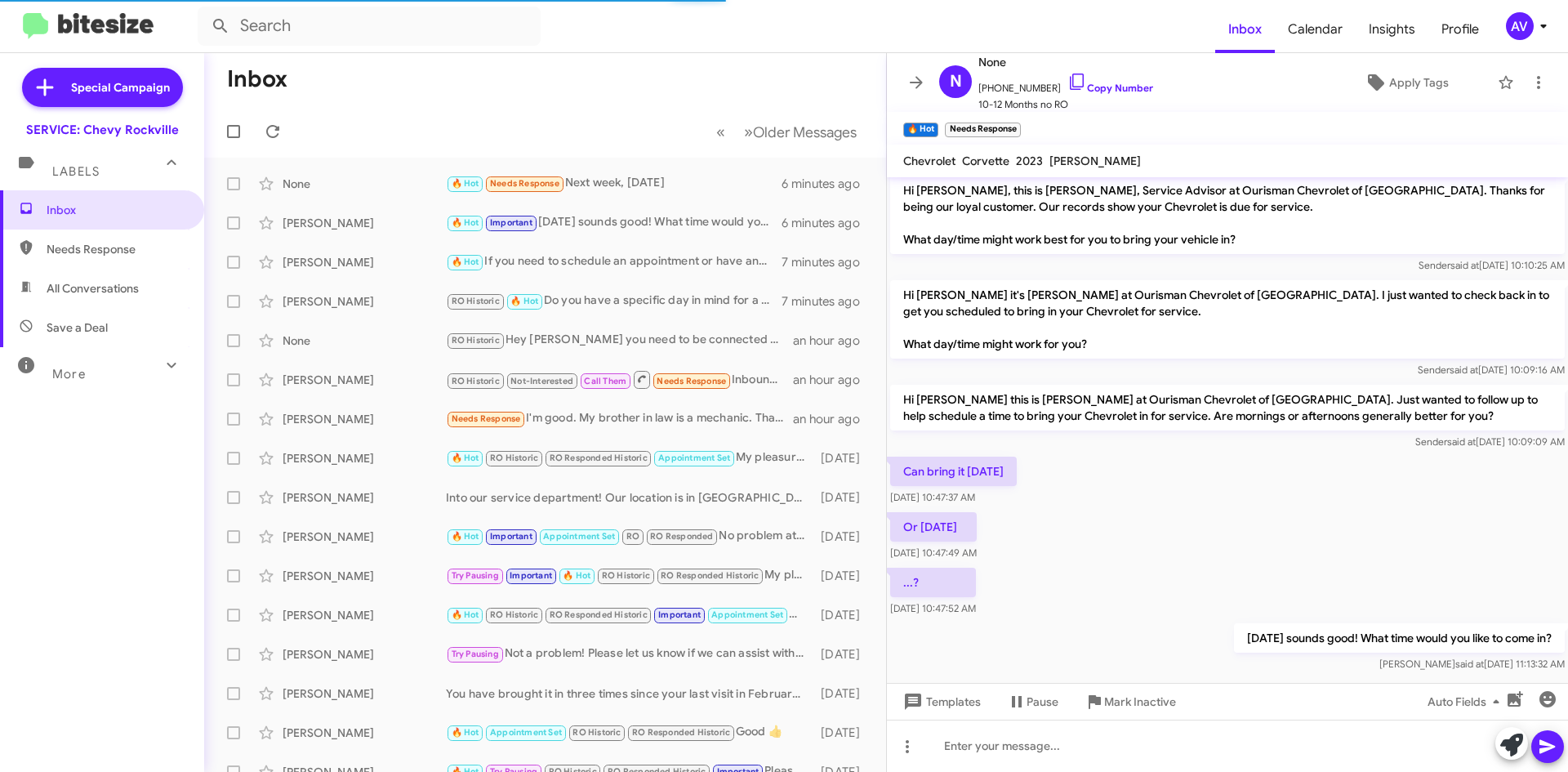
scroll to position [26, 0]
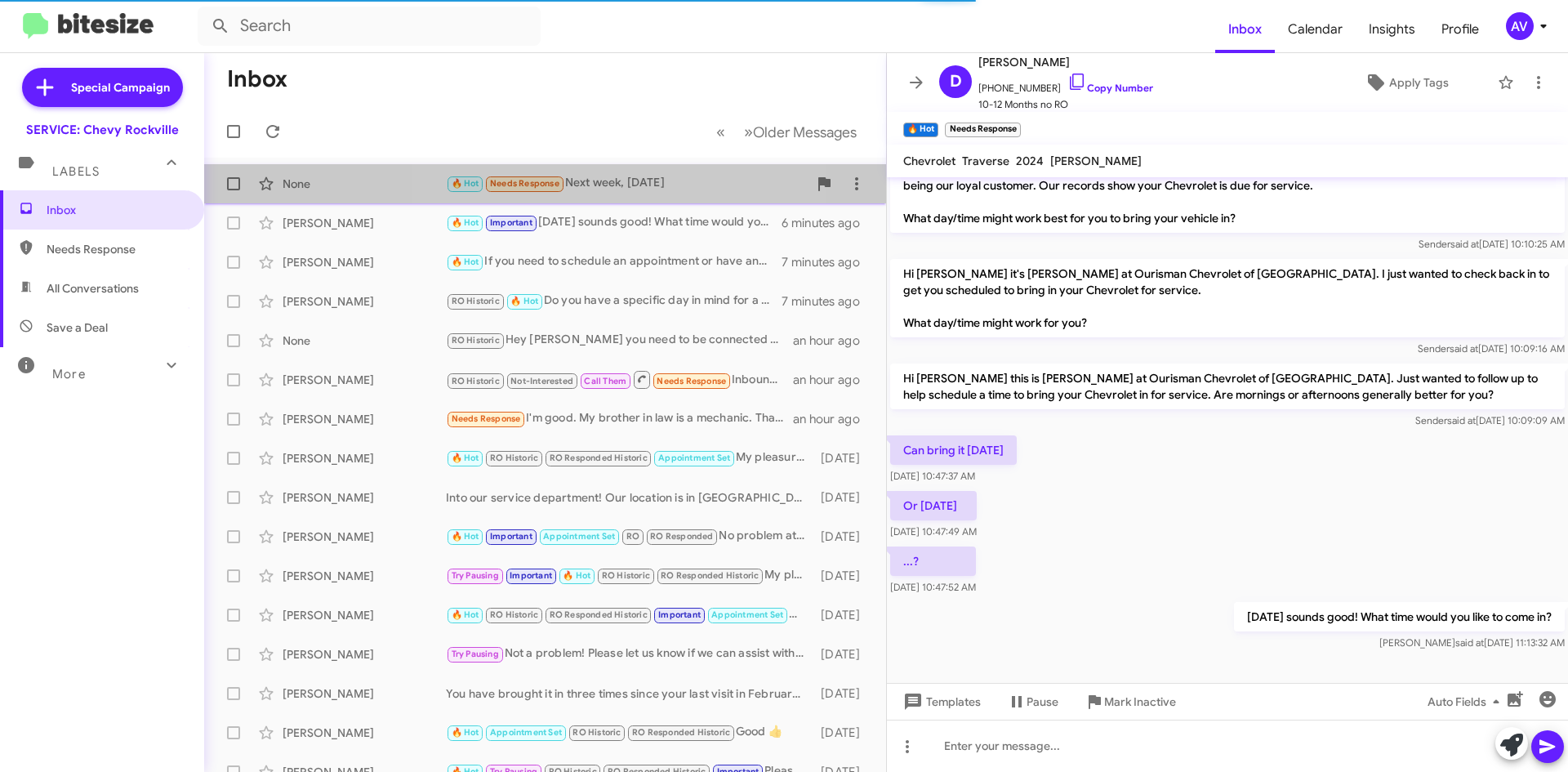
click at [593, 180] on div "🔥 Hot Needs Response Next week, [DATE]" at bounding box center [627, 183] width 362 height 18
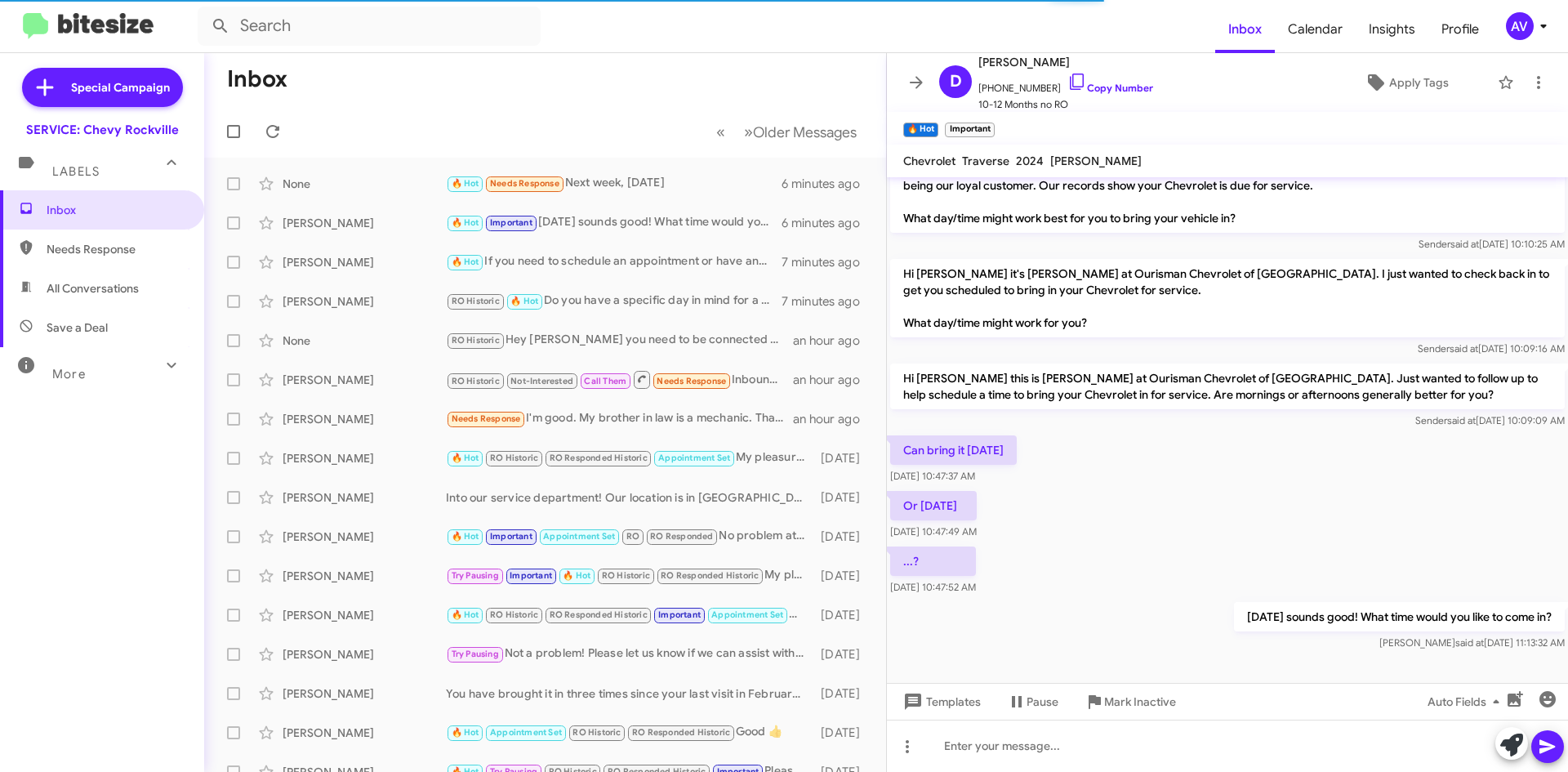
scroll to position [0, 0]
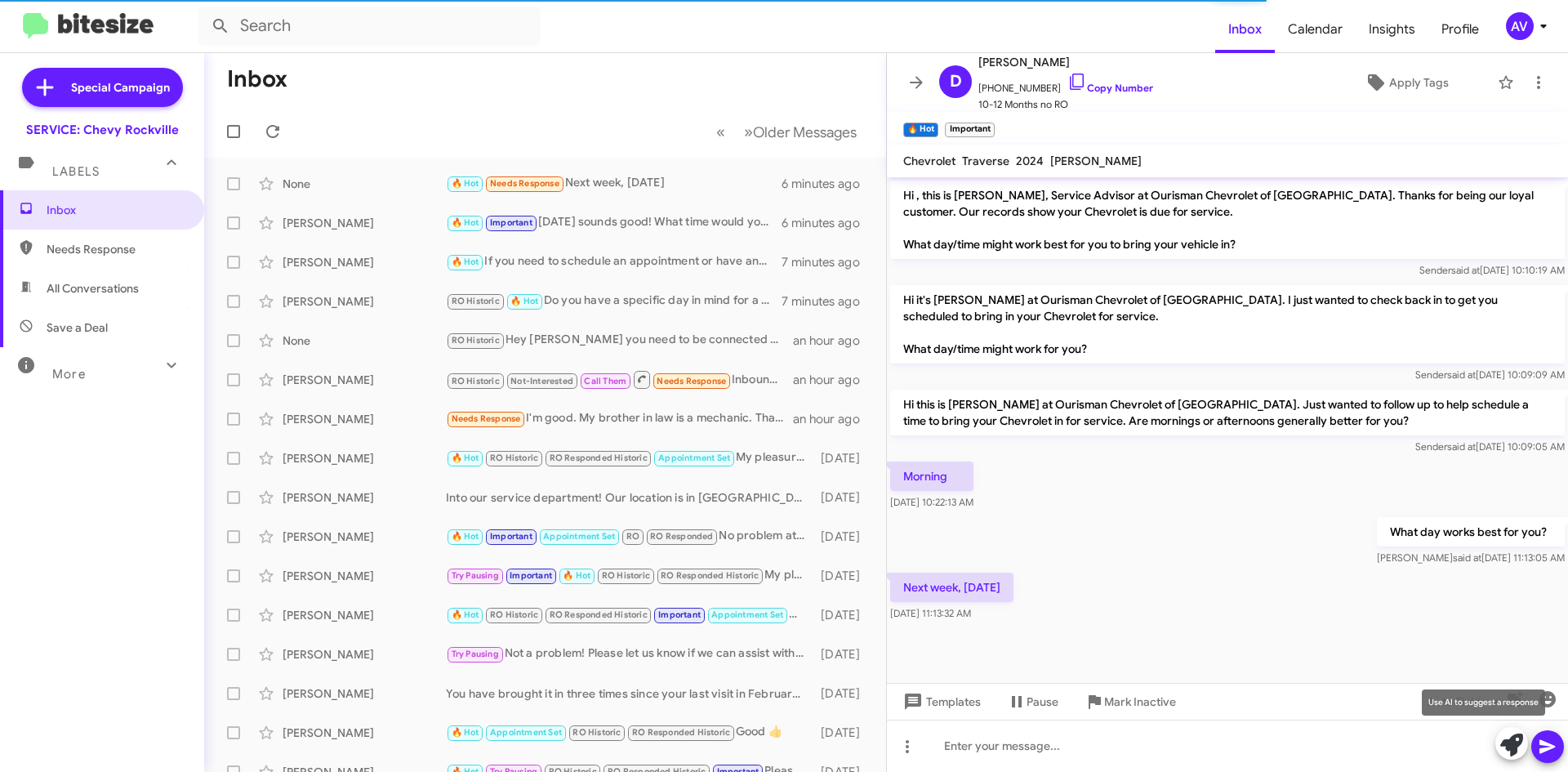
click at [1510, 746] on icon at bounding box center [1512, 745] width 23 height 23
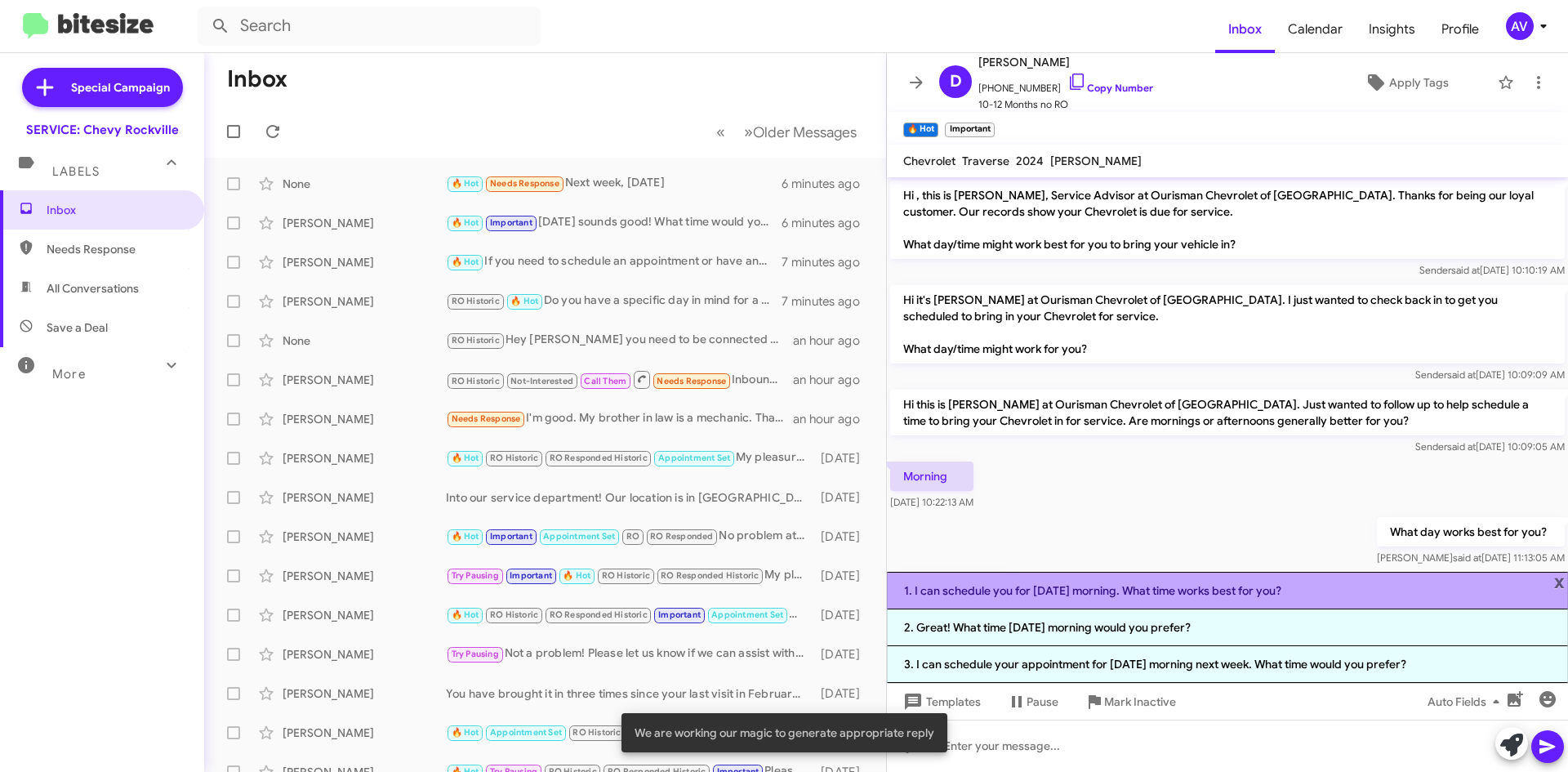
click at [1125, 604] on li "1. I can schedule you for [DATE] morning. What time works best for you?" at bounding box center [1228, 590] width 681 height 38
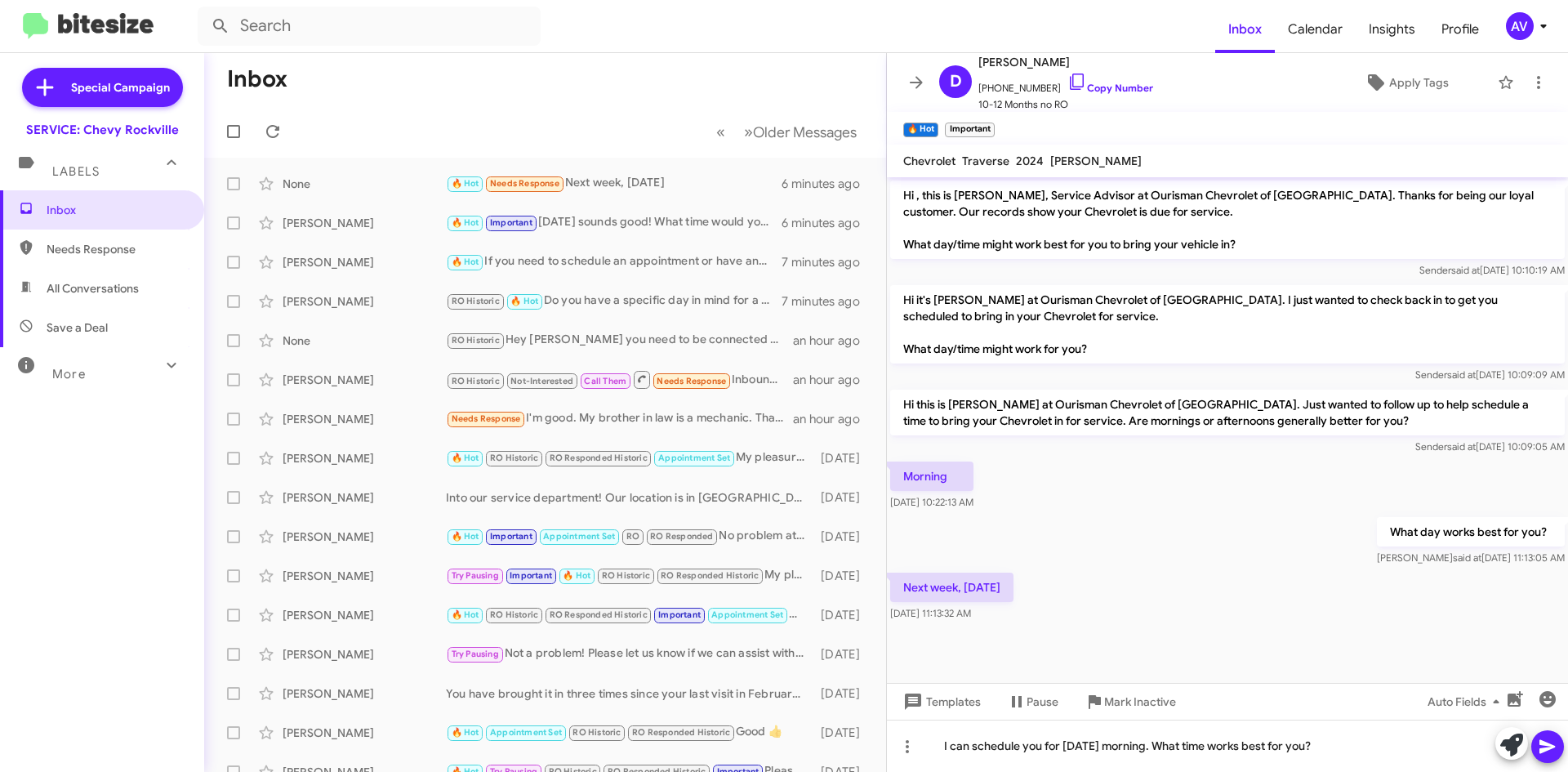
click at [1555, 752] on icon at bounding box center [1548, 746] width 19 height 19
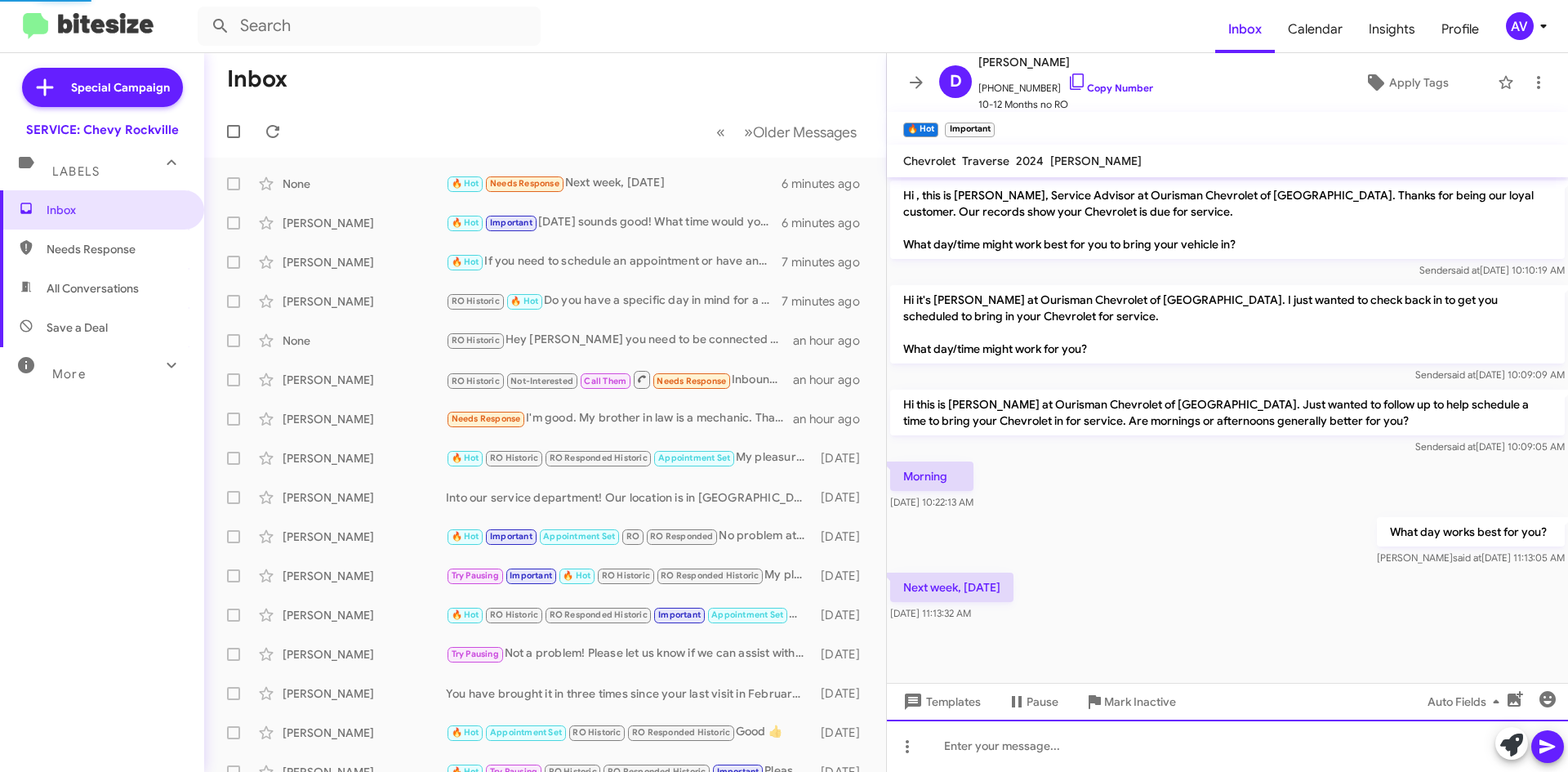
scroll to position [26, 0]
